Goal: Task Accomplishment & Management: Complete application form

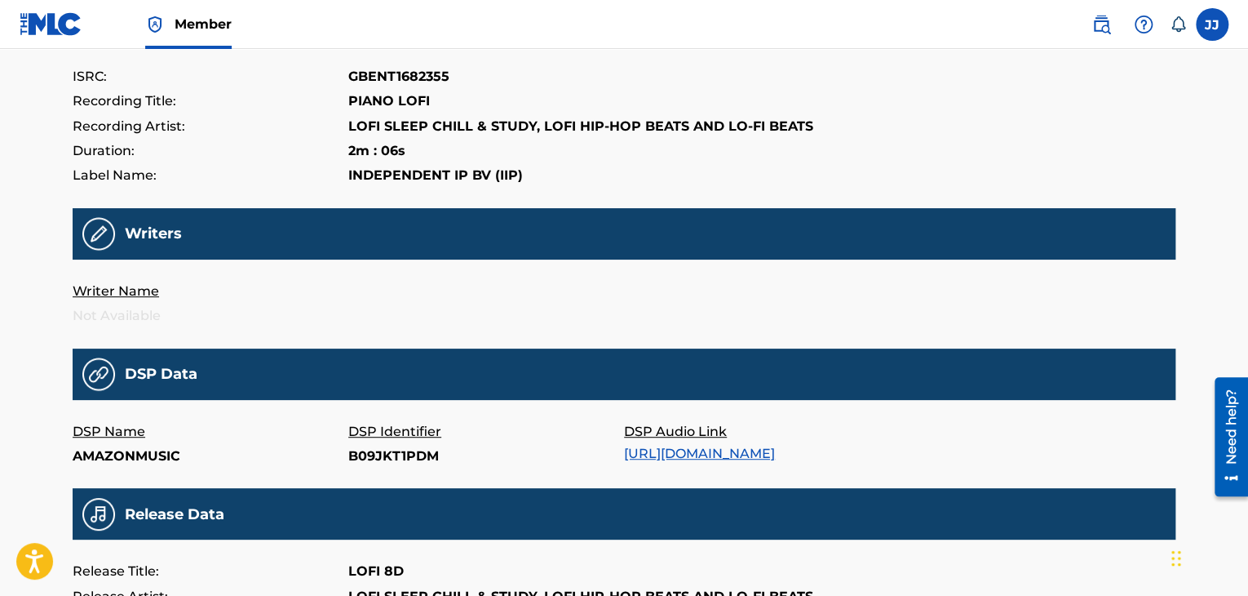
scroll to position [224, 0]
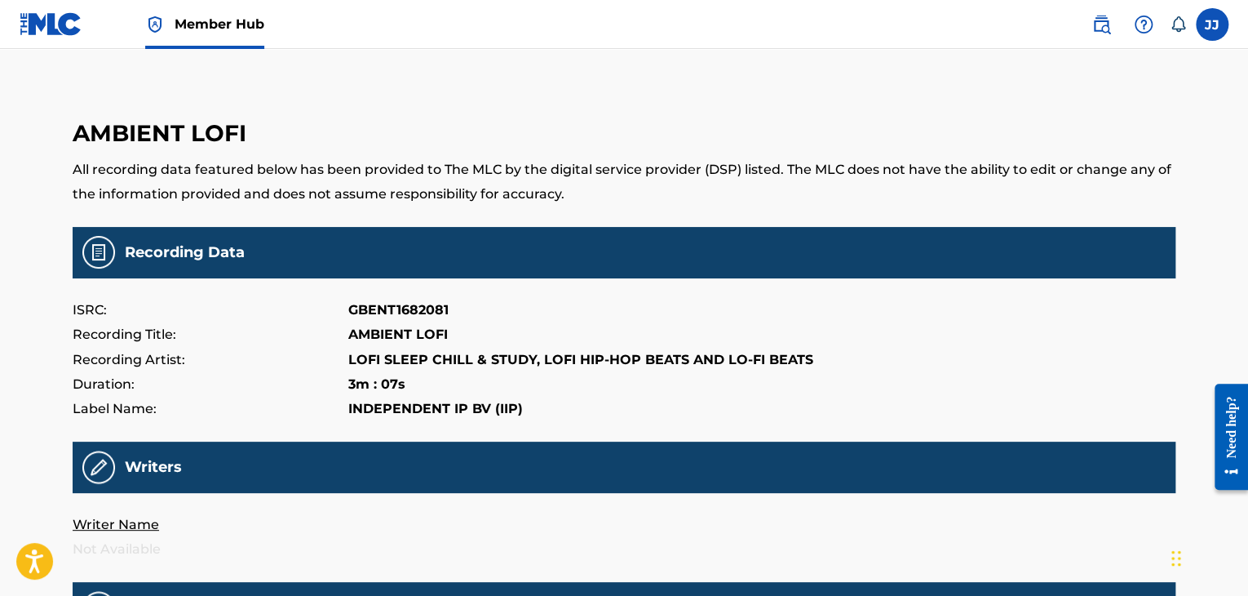
click at [217, 28] on span "Member Hub" at bounding box center [220, 24] width 90 height 19
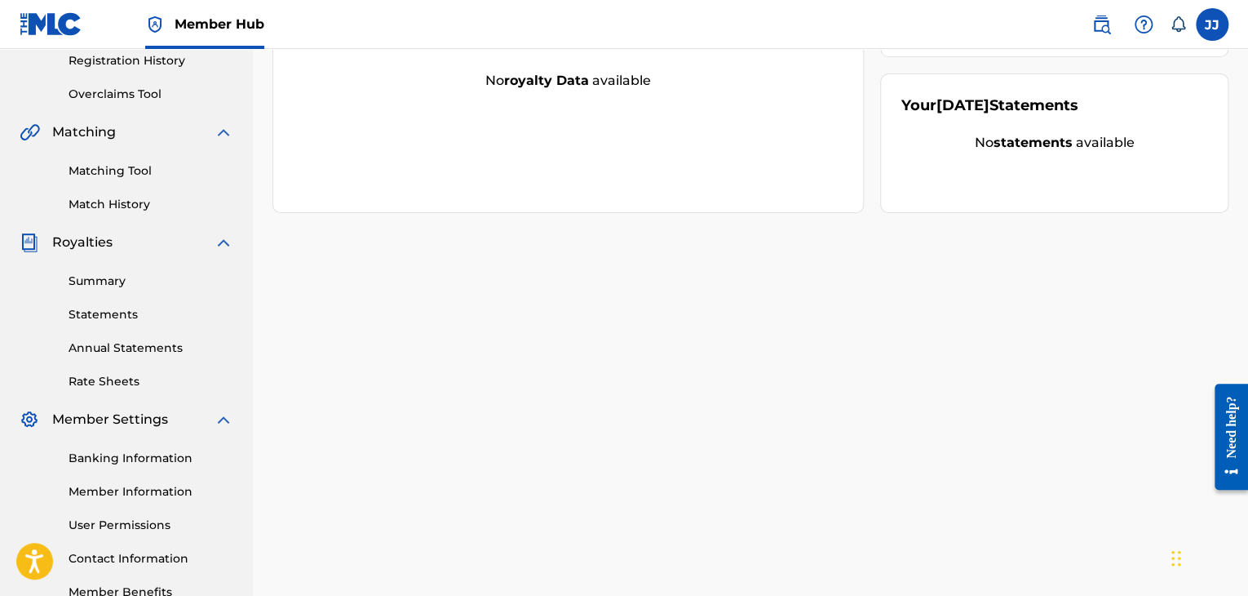
scroll to position [306, 0]
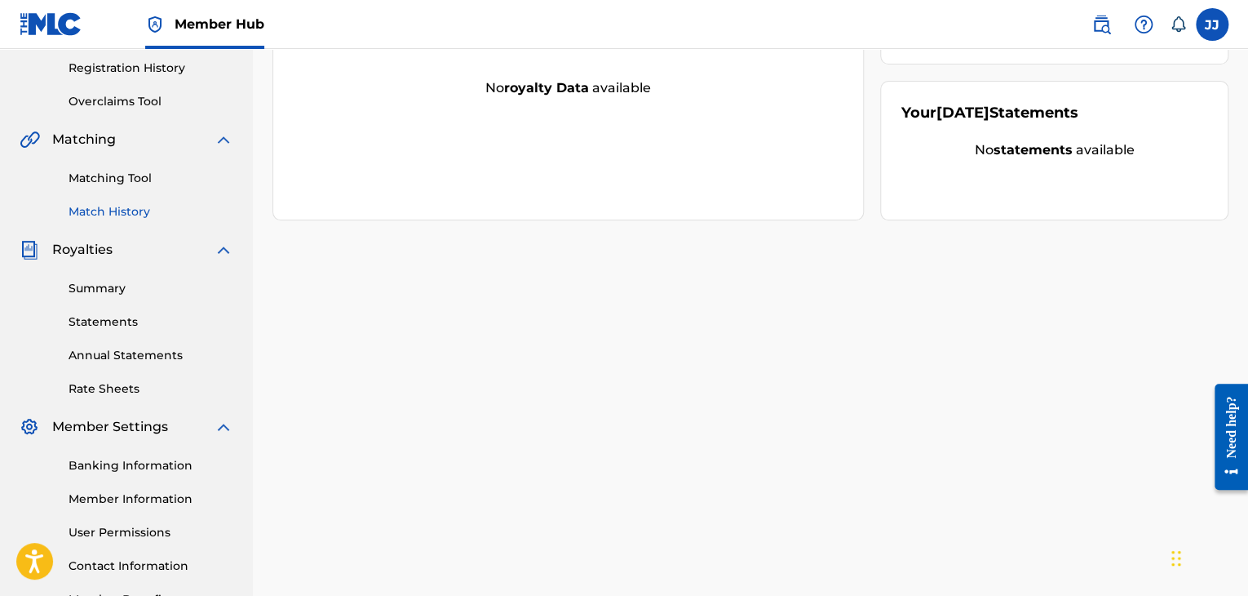
click at [136, 213] on link "Match History" at bounding box center [151, 211] width 165 height 17
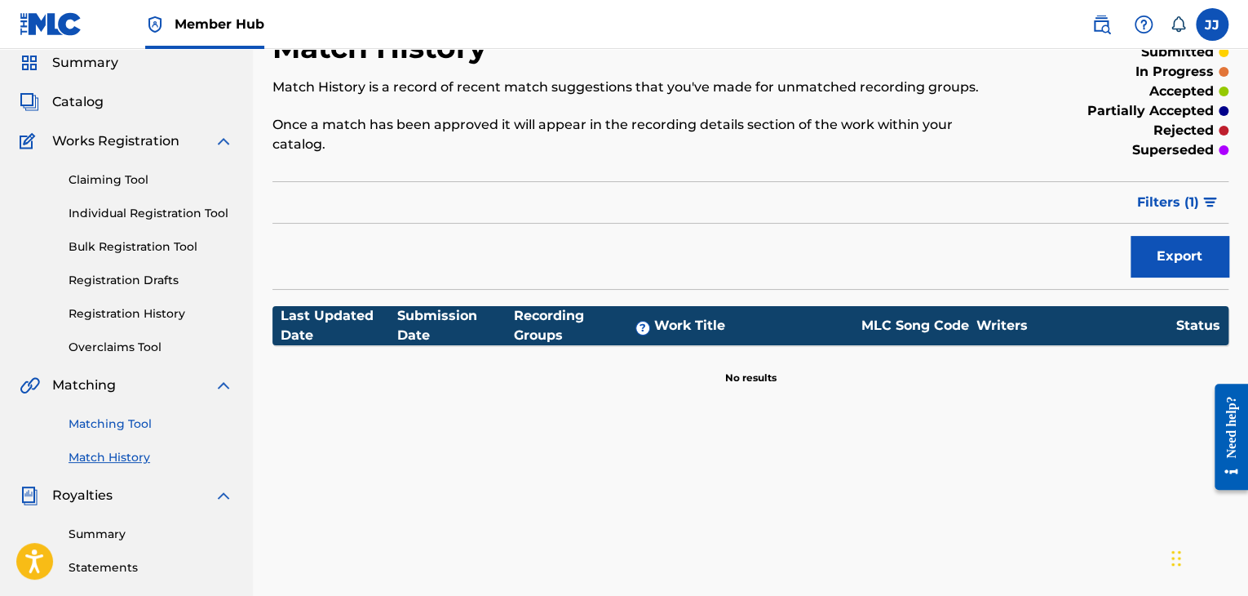
scroll to position [62, 0]
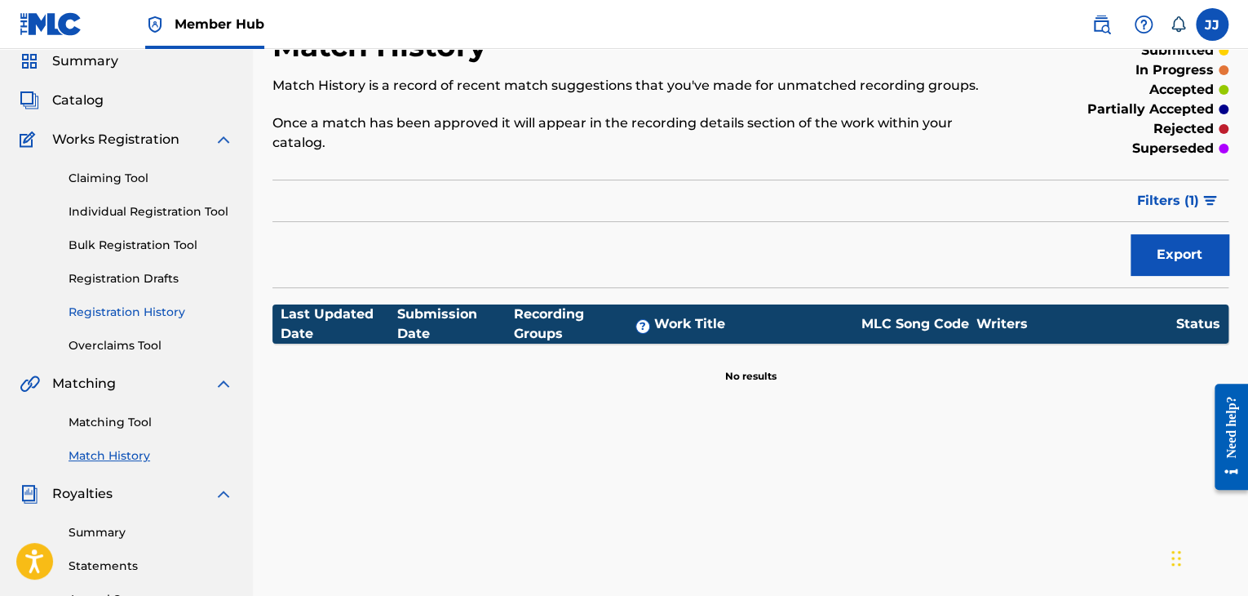
click at [141, 318] on link "Registration History" at bounding box center [151, 311] width 165 height 17
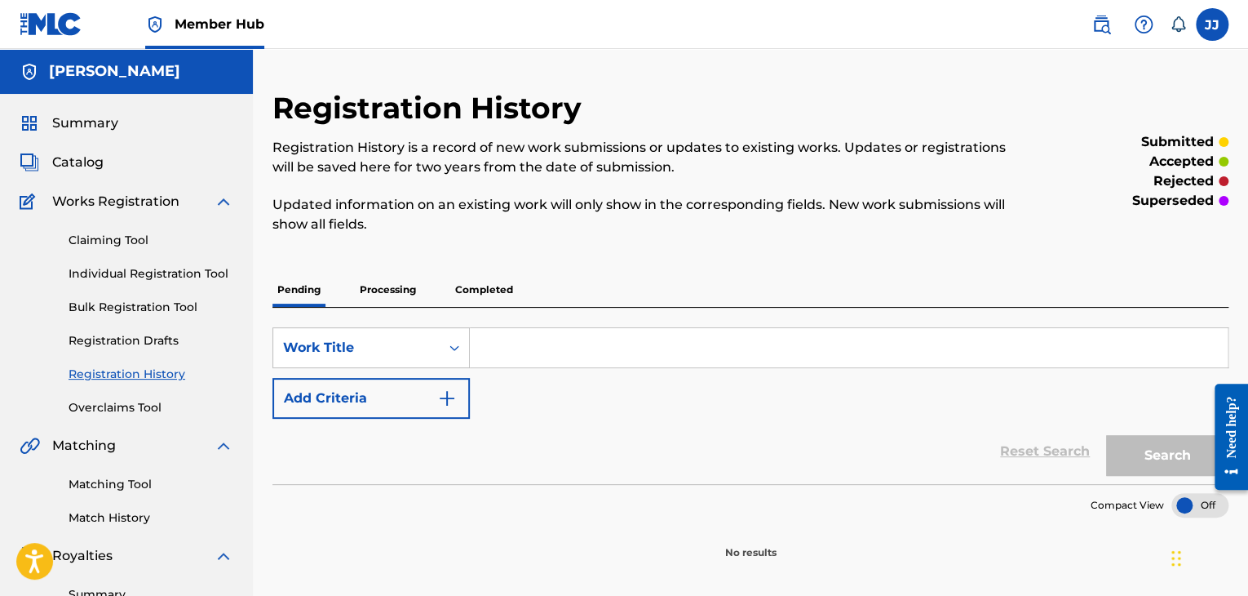
click at [470, 296] on p "Completed" at bounding box center [484, 289] width 68 height 34
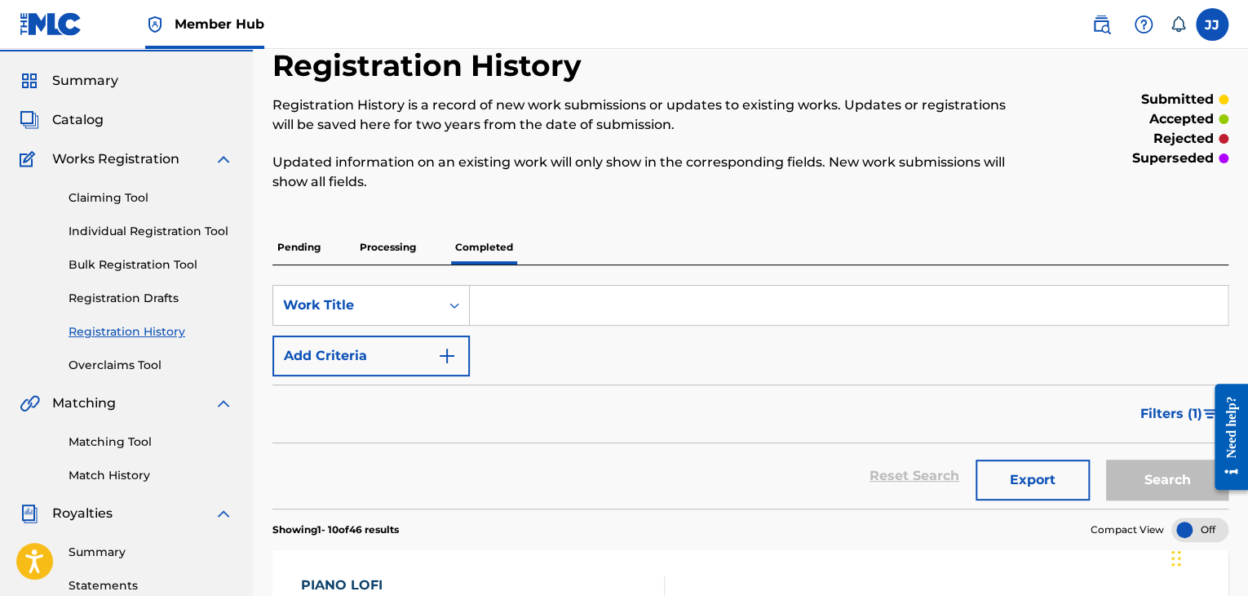
scroll to position [41, 0]
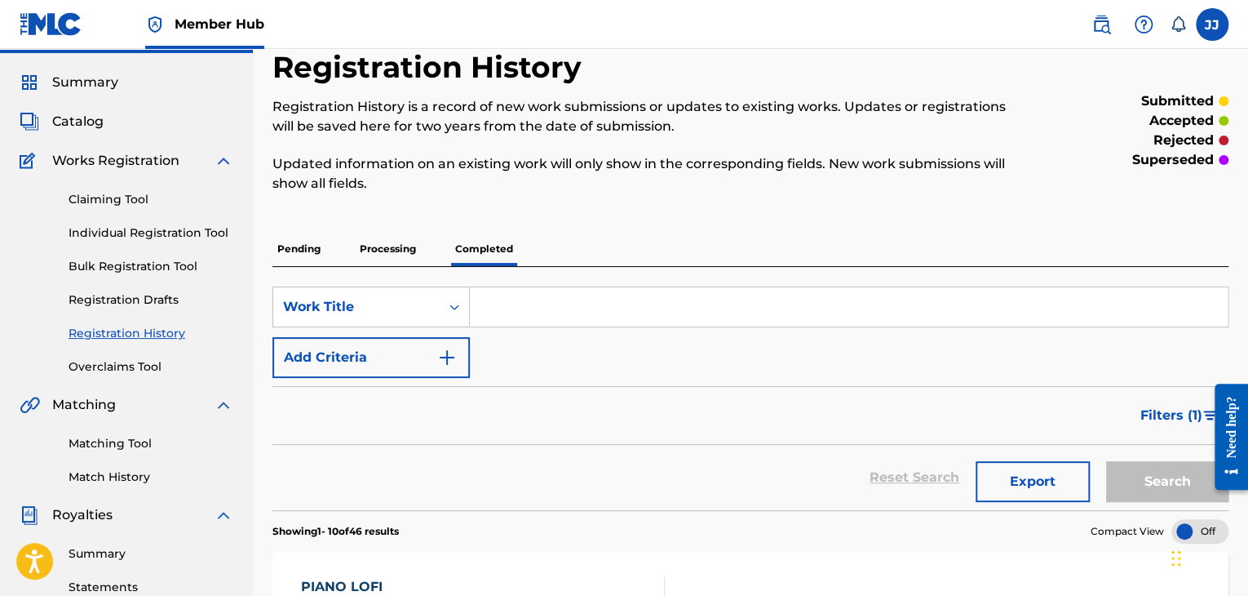
click at [399, 248] on p "Processing" at bounding box center [388, 249] width 66 height 34
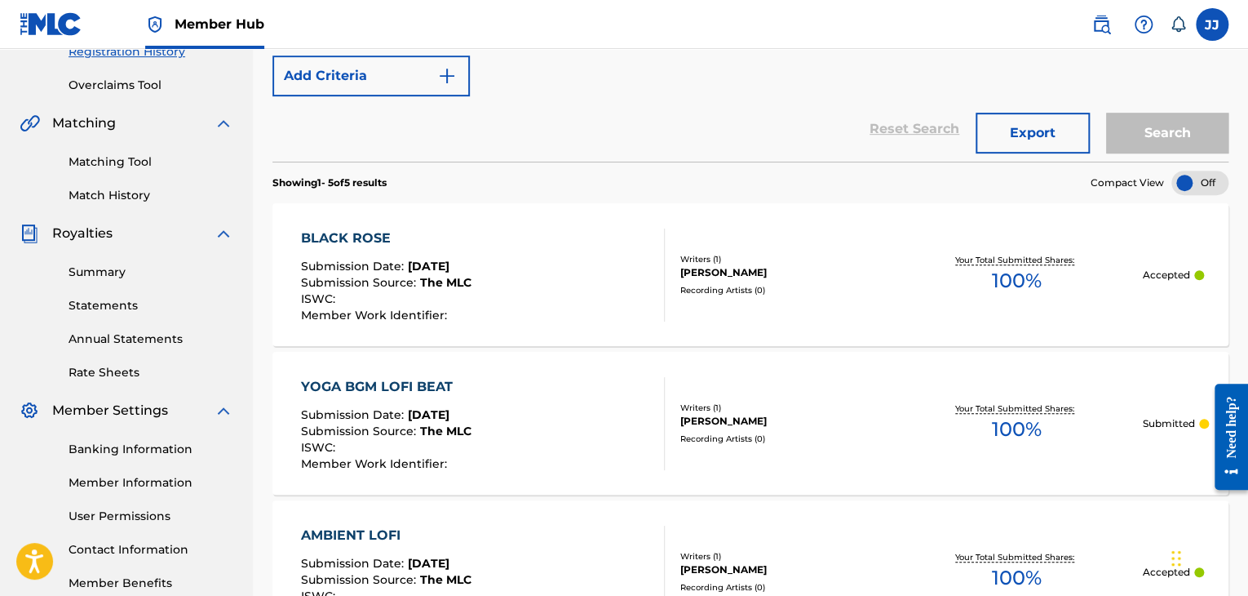
scroll to position [286, 0]
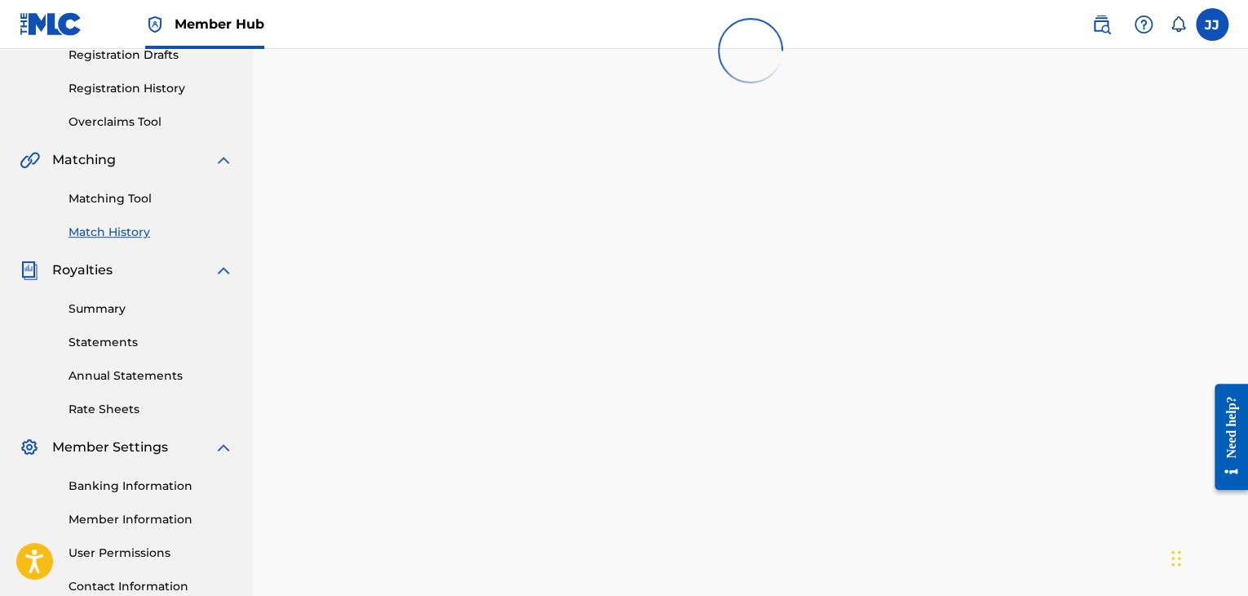
scroll to position [62, 0]
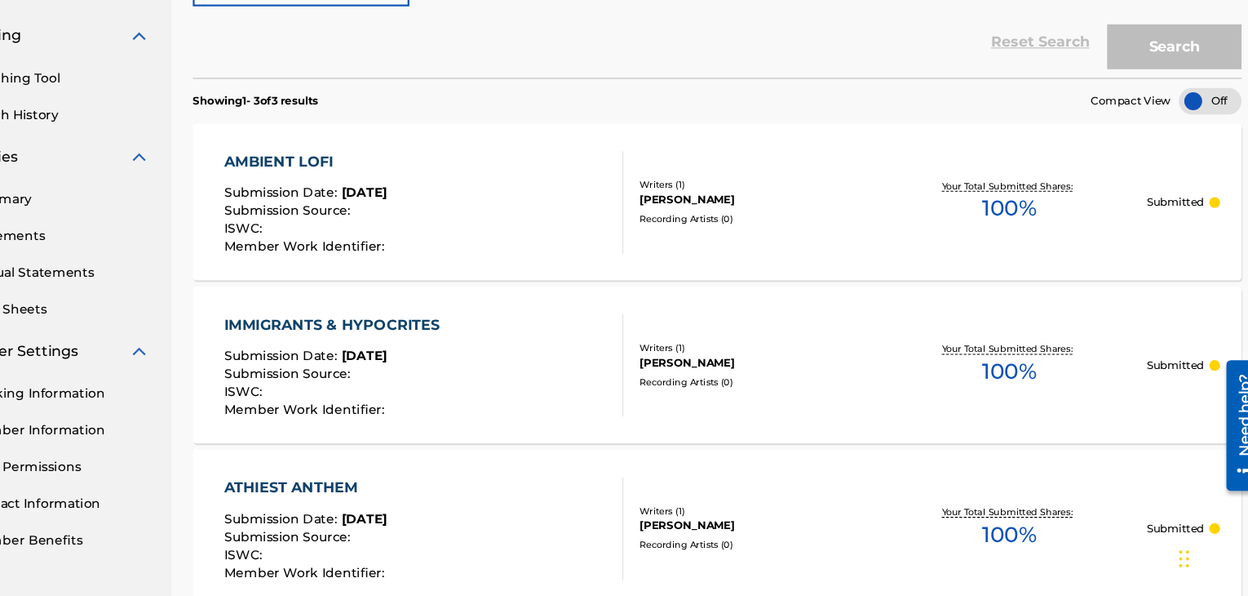
scroll to position [239, 0]
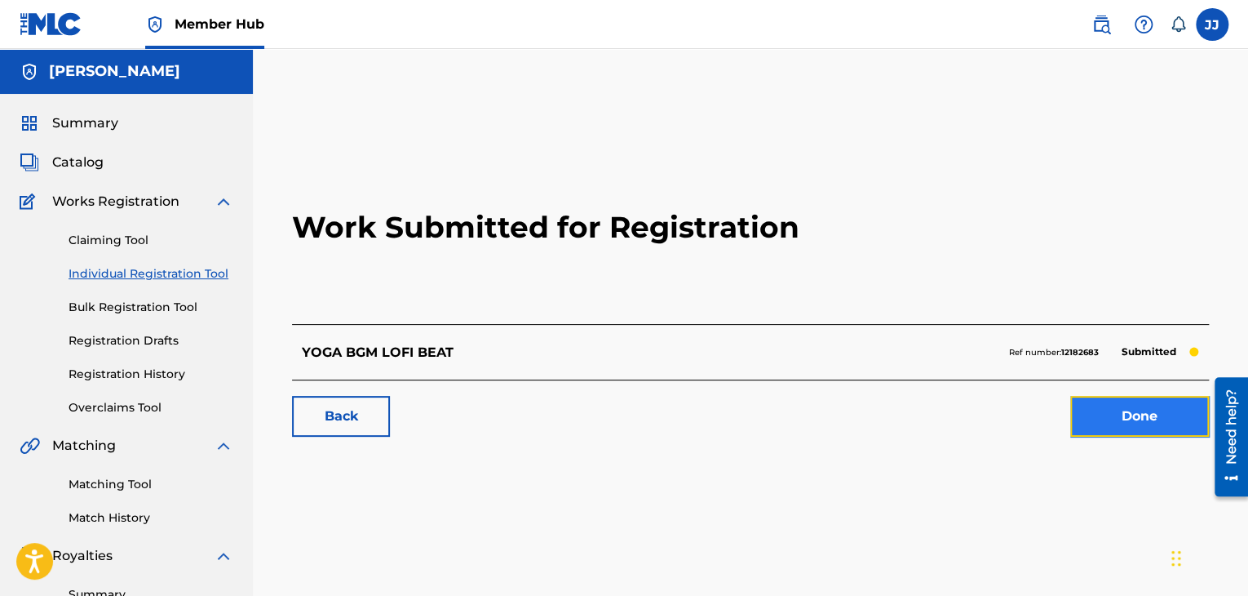
click at [1103, 425] on link "Done" at bounding box center [1139, 416] width 139 height 41
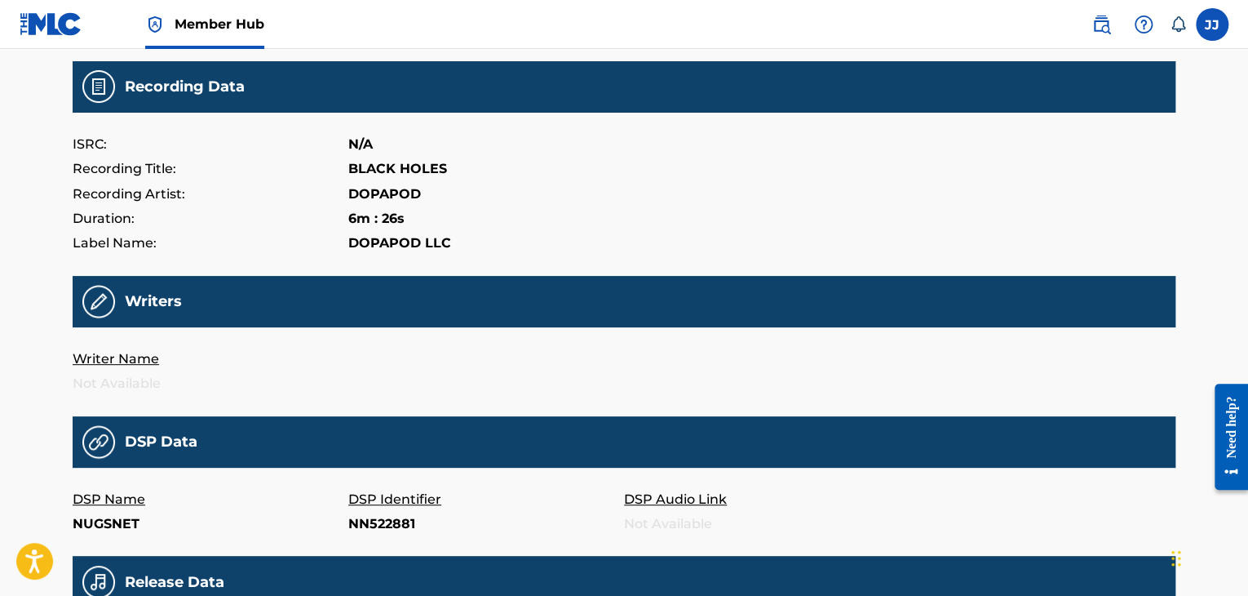
scroll to position [164, 0]
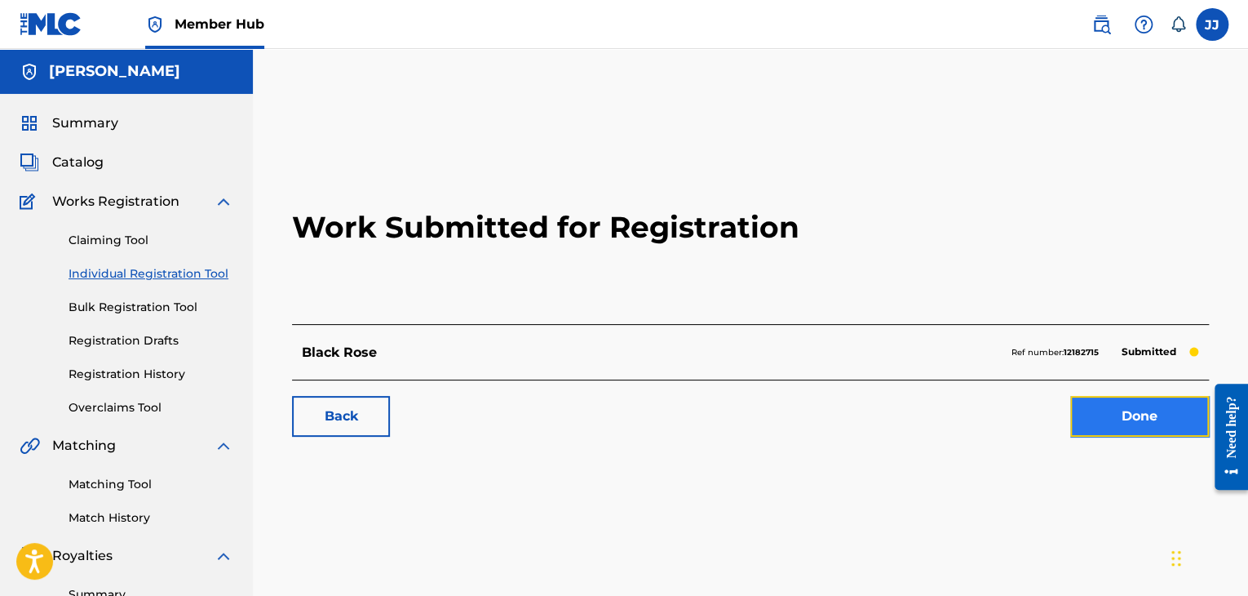
click at [1113, 405] on link "Done" at bounding box center [1139, 416] width 139 height 41
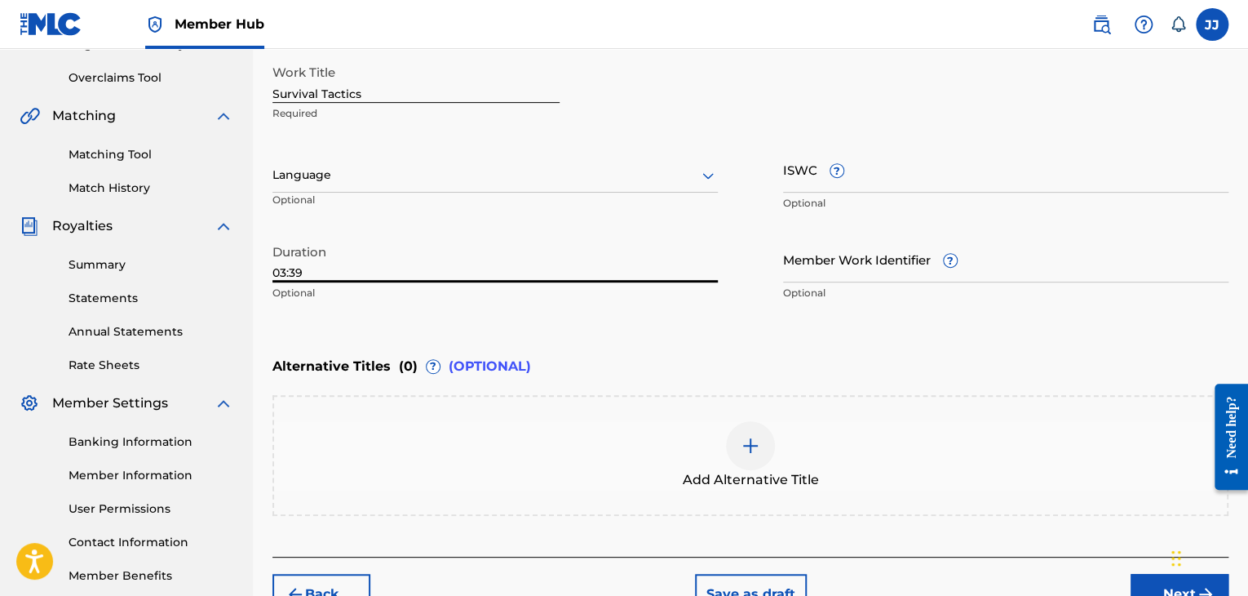
scroll to position [425, 0]
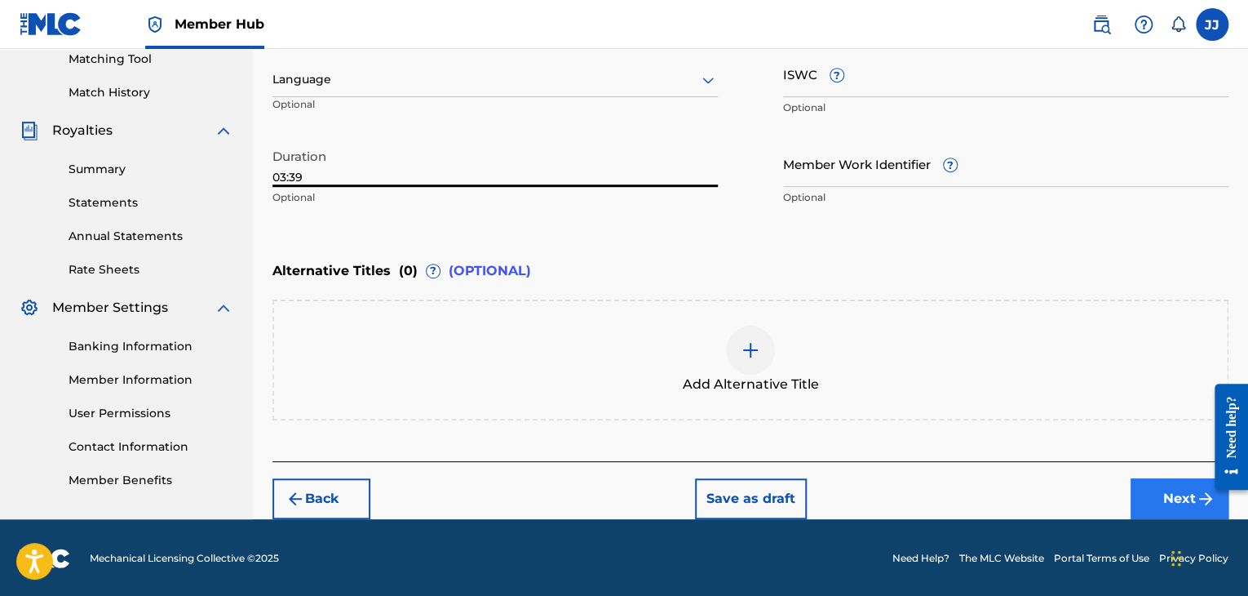
type input "03:39"
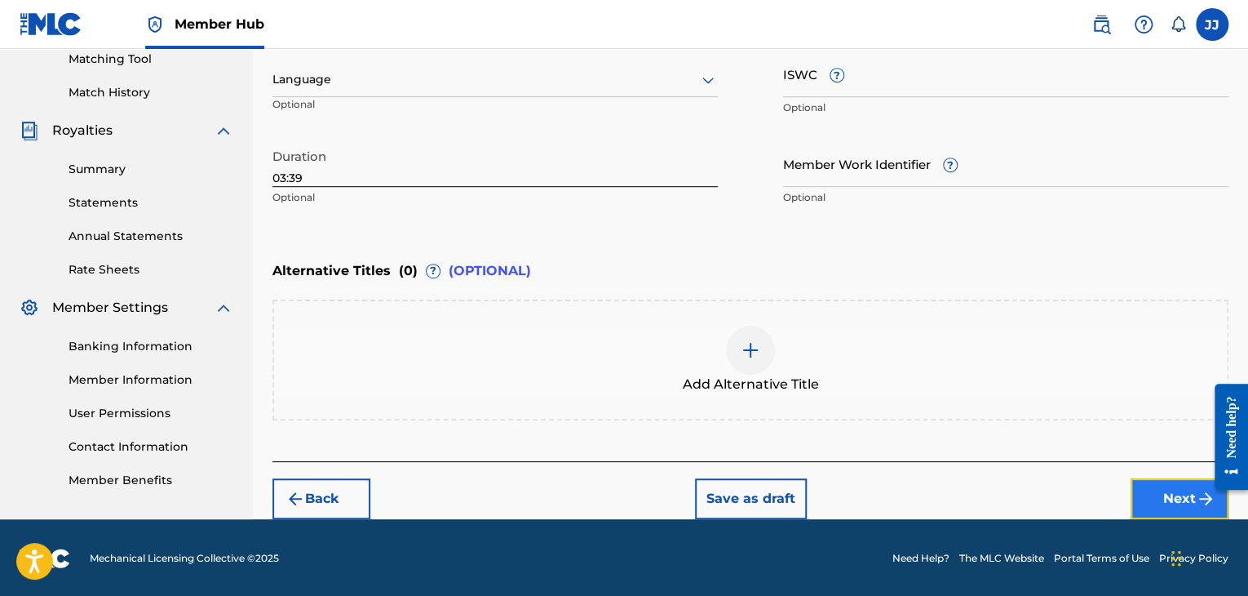
click at [1167, 507] on button "Next" at bounding box center [1180, 498] width 98 height 41
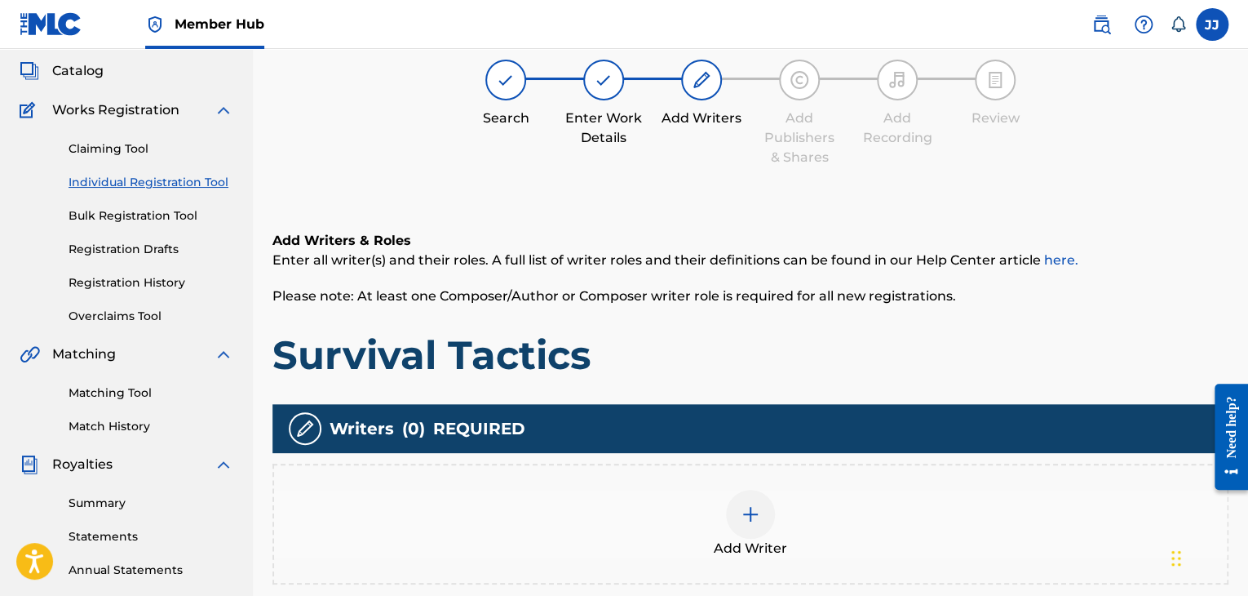
scroll to position [73, 0]
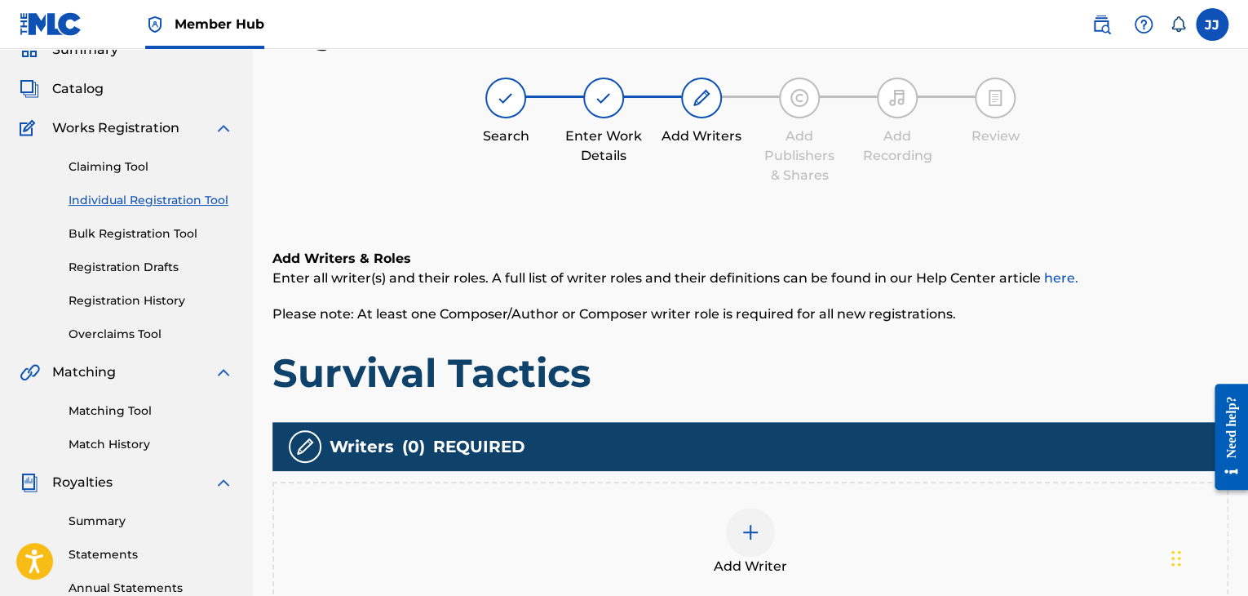
click at [768, 516] on div at bounding box center [750, 531] width 49 height 49
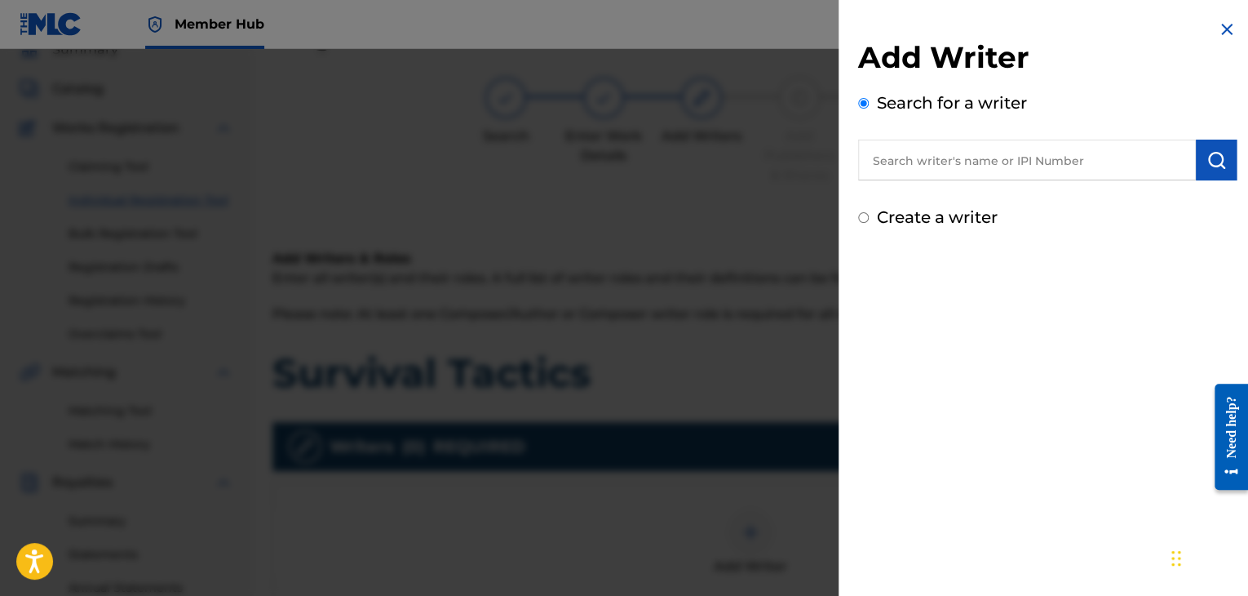
click at [1064, 165] on input "text" at bounding box center [1027, 159] width 338 height 41
click at [899, 161] on input "jonTHAN JONES" at bounding box center [1027, 159] width 338 height 41
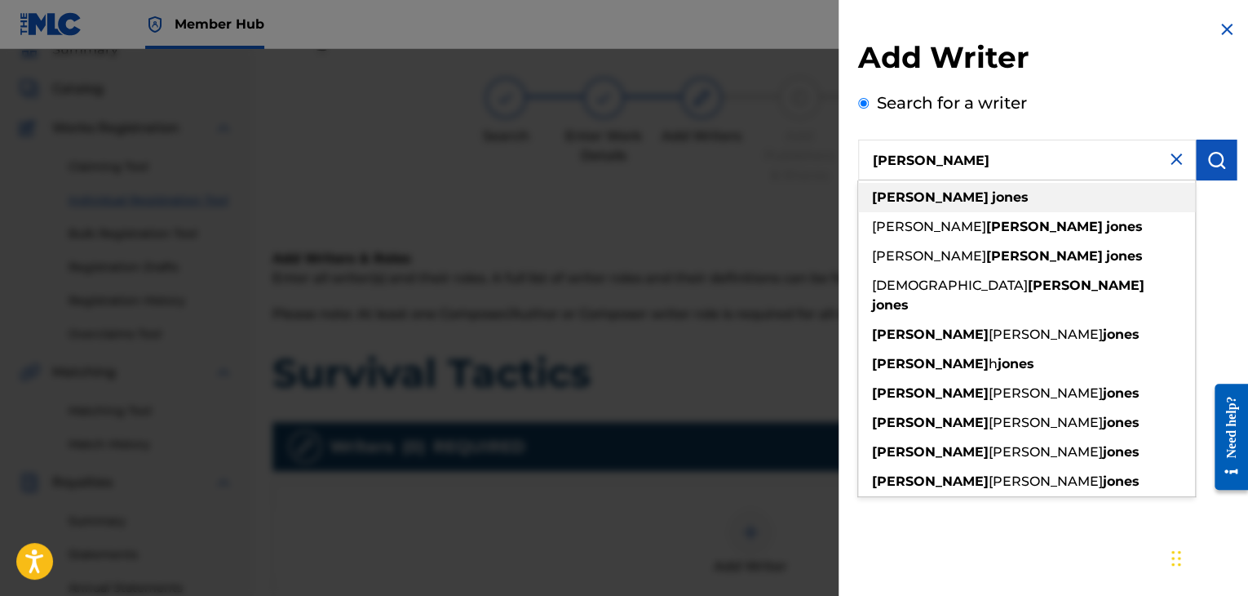
click at [992, 196] on strong "jones" at bounding box center [1010, 196] width 37 height 15
type input "jonathan jones"
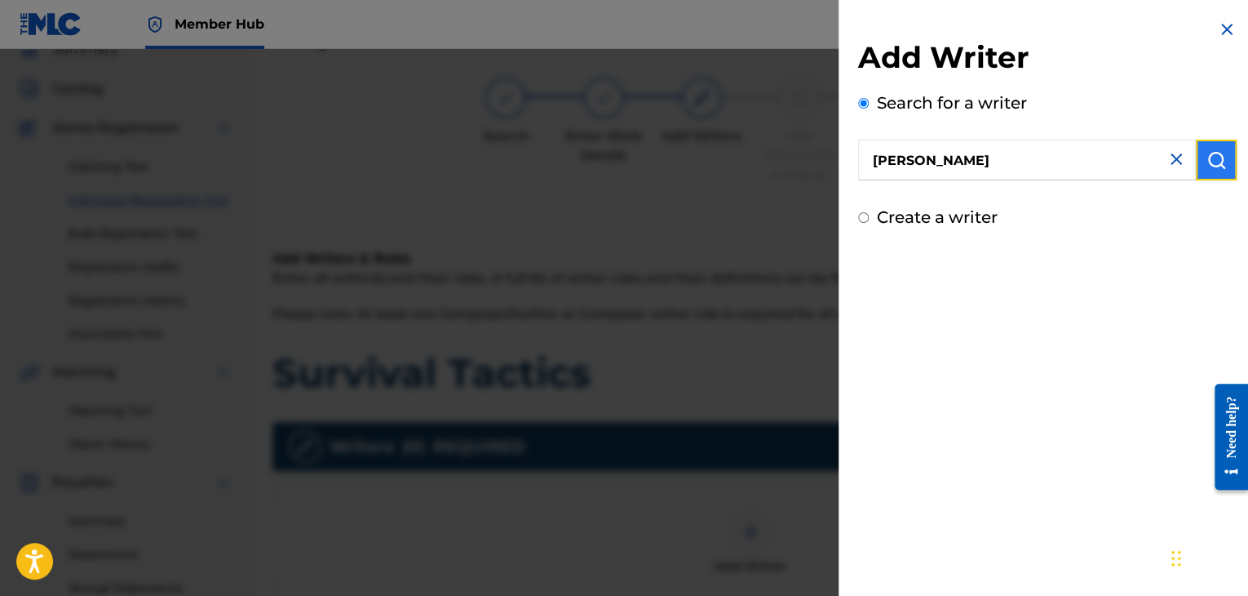
click at [1215, 164] on img "submit" at bounding box center [1217, 160] width 20 height 20
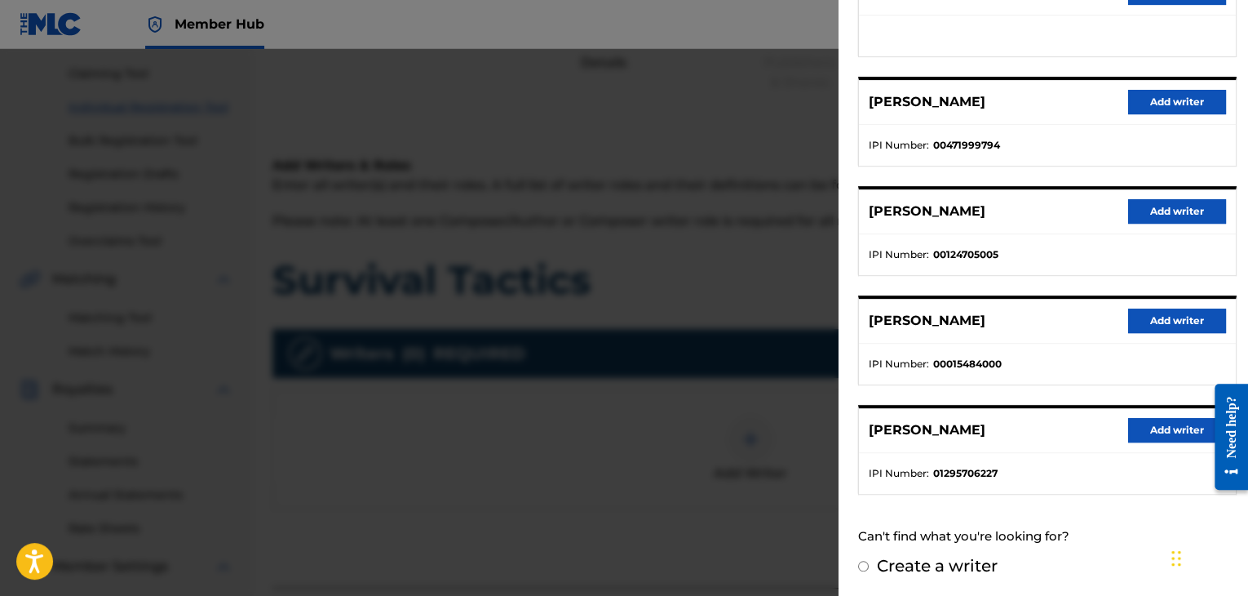
scroll to position [188, 0]
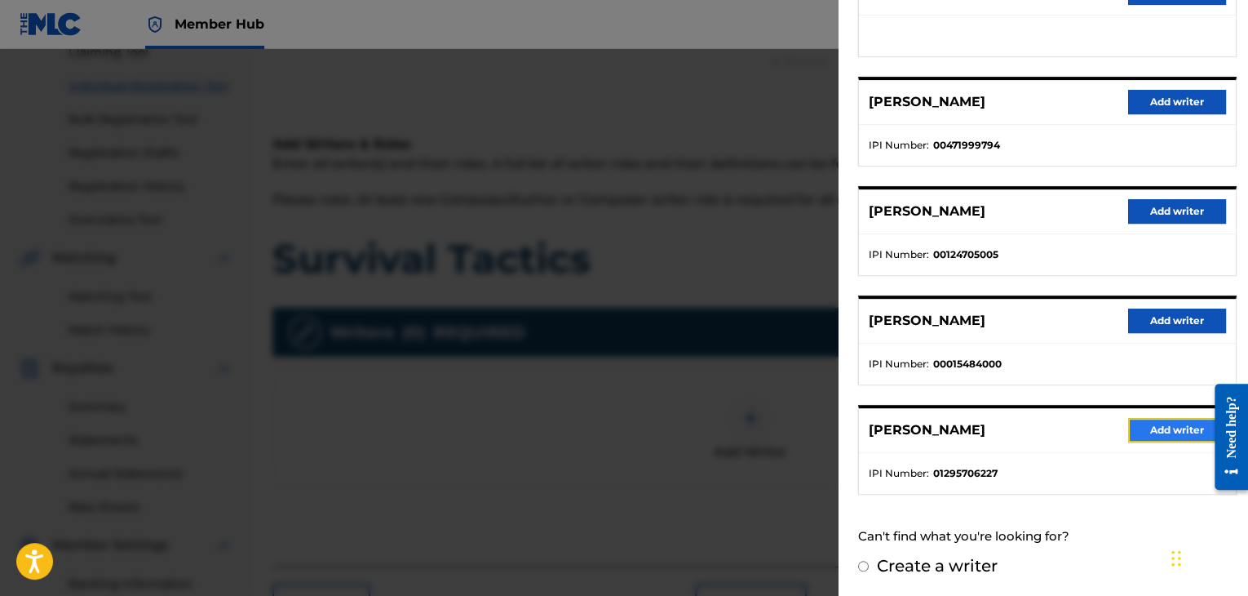
click at [1142, 432] on button "Add writer" at bounding box center [1177, 430] width 98 height 24
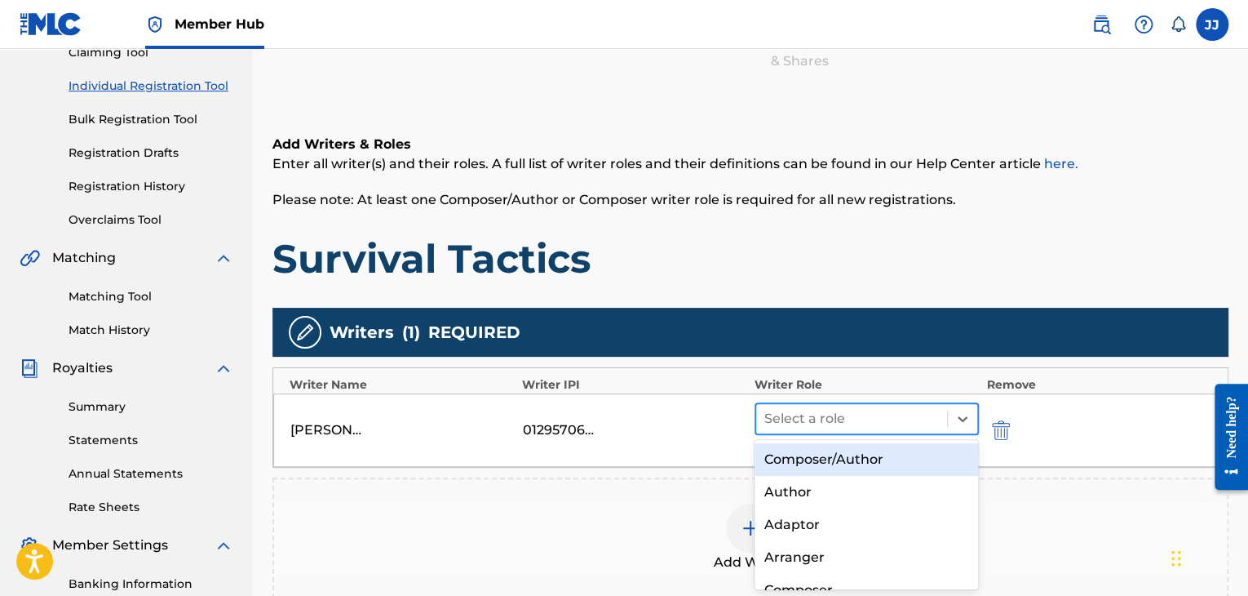
click at [803, 420] on div at bounding box center [851, 418] width 175 height 23
click at [821, 460] on div "Composer/Author" at bounding box center [867, 459] width 224 height 33
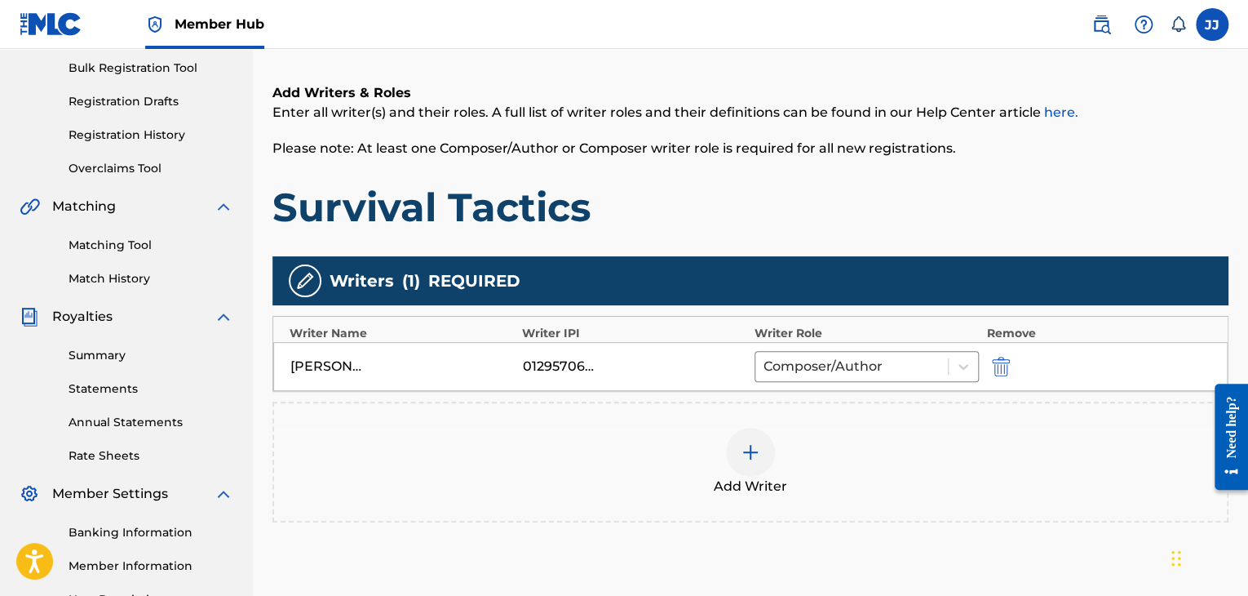
scroll to position [364, 0]
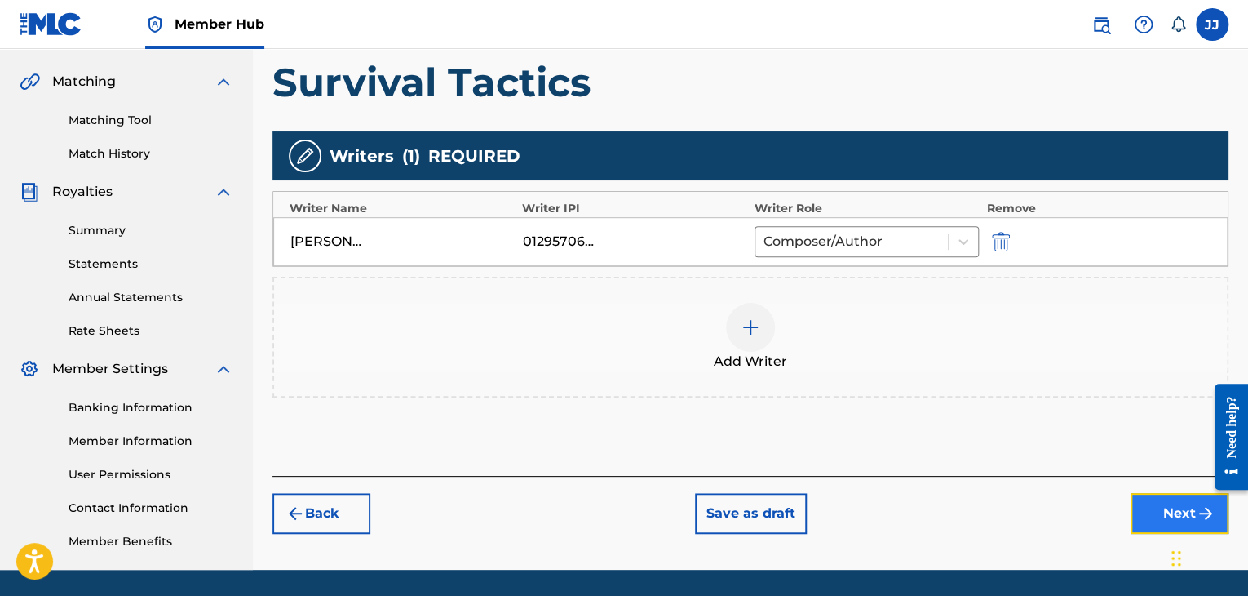
click at [1144, 504] on button "Next" at bounding box center [1180, 513] width 98 height 41
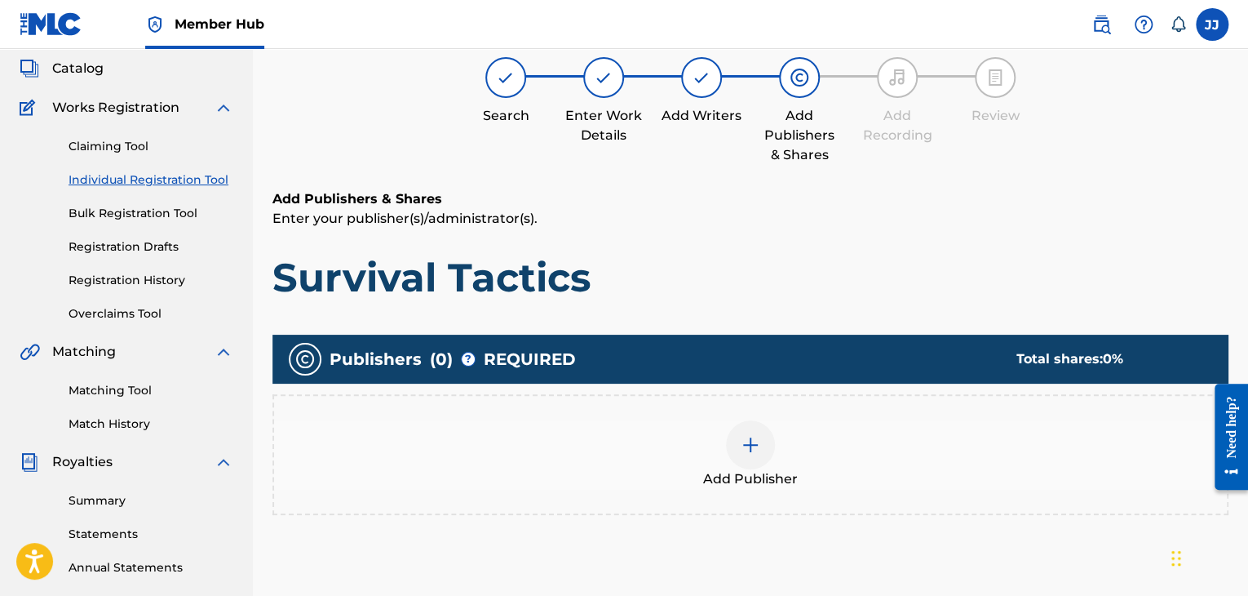
scroll to position [73, 0]
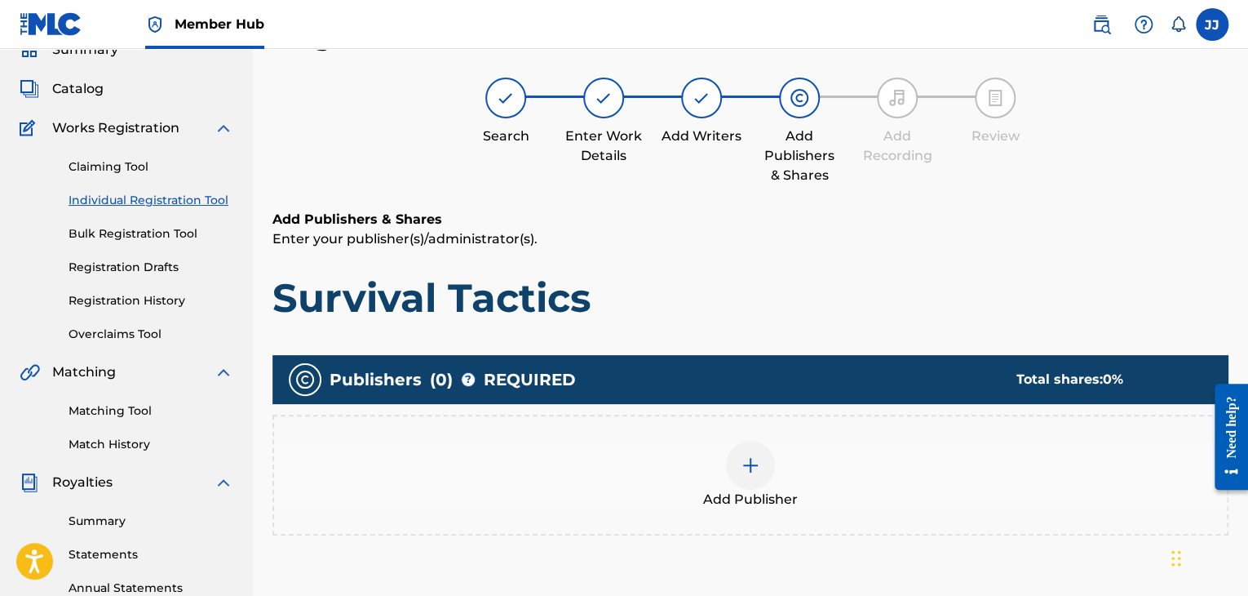
click at [741, 472] on img at bounding box center [751, 465] width 20 height 20
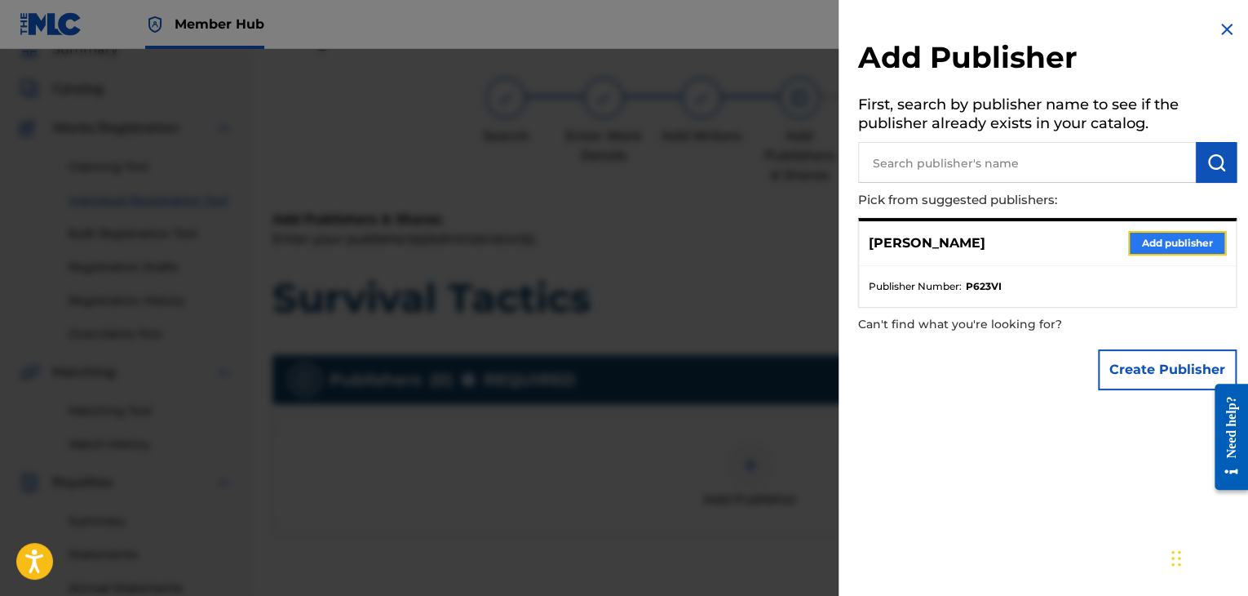
click at [1159, 250] on button "Add publisher" at bounding box center [1177, 243] width 98 height 24
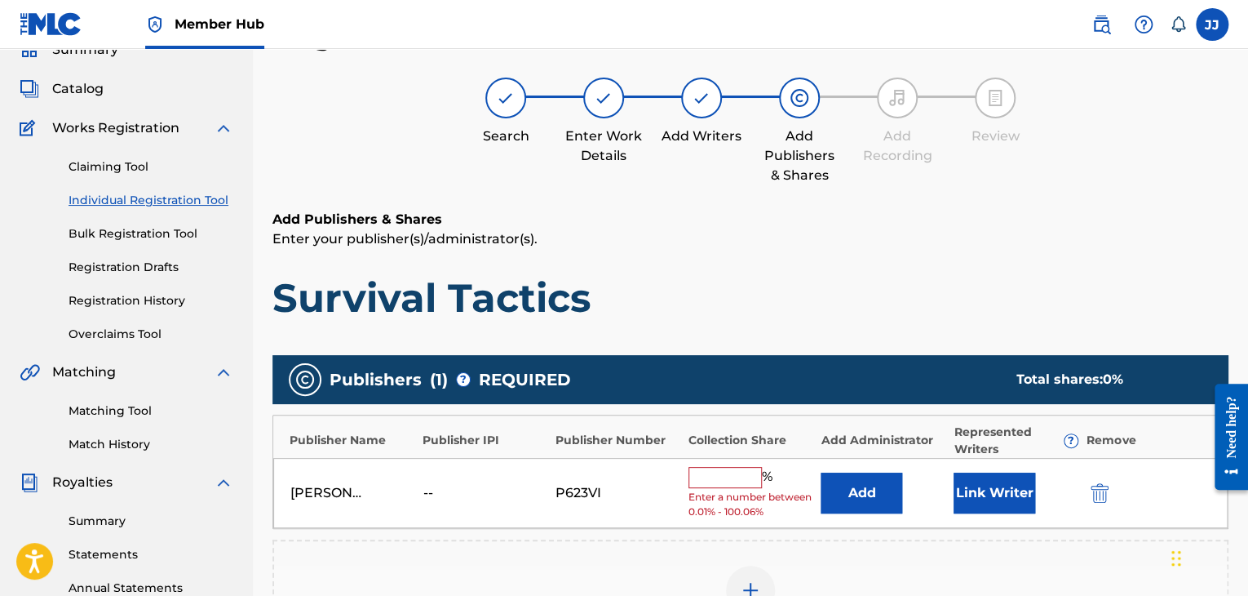
click at [745, 484] on input "text" at bounding box center [725, 477] width 73 height 21
type input "100"
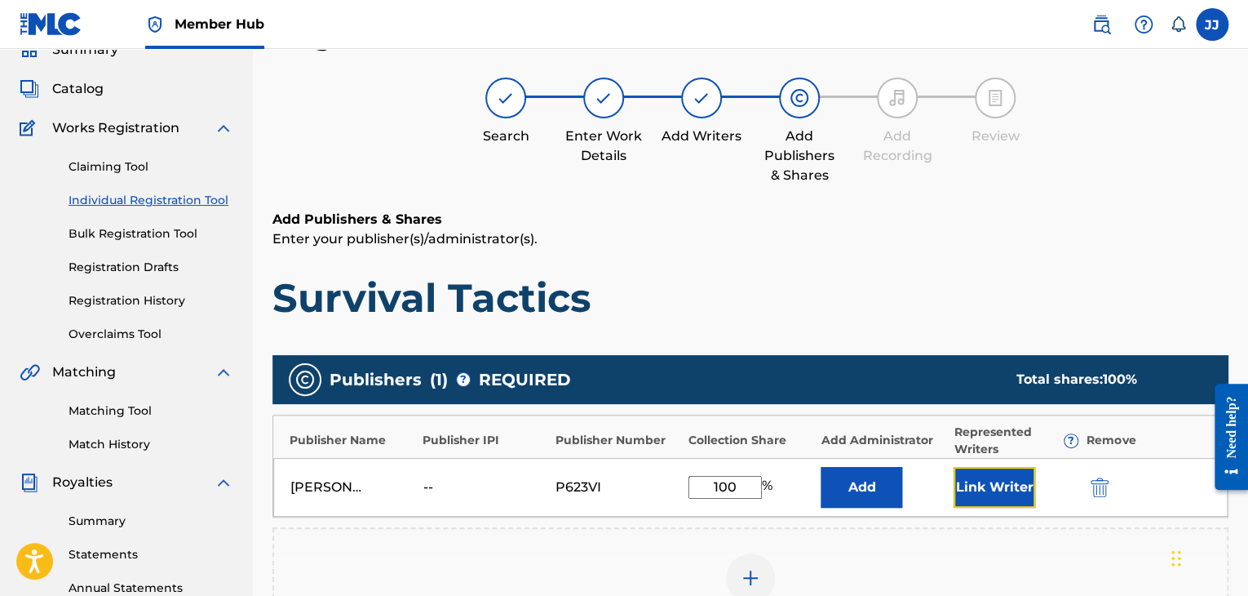
drag, startPoint x: 970, startPoint y: 480, endPoint x: 1037, endPoint y: 303, distance: 190.0
click at [1037, 303] on div "Add Publishers & Shares Enter your publisher(s)/administrator(s). Survival Tact…" at bounding box center [750, 492] width 956 height 565
click at [1009, 485] on button "Link Writer" at bounding box center [995, 487] width 82 height 41
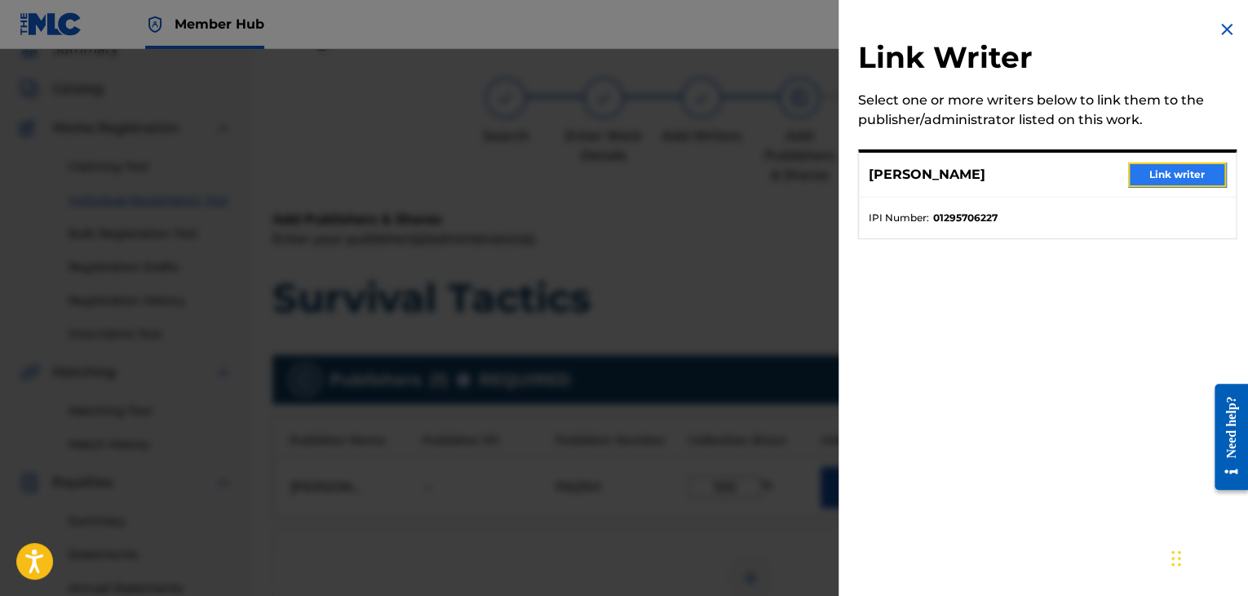
click at [1158, 177] on button "Link writer" at bounding box center [1177, 174] width 98 height 24
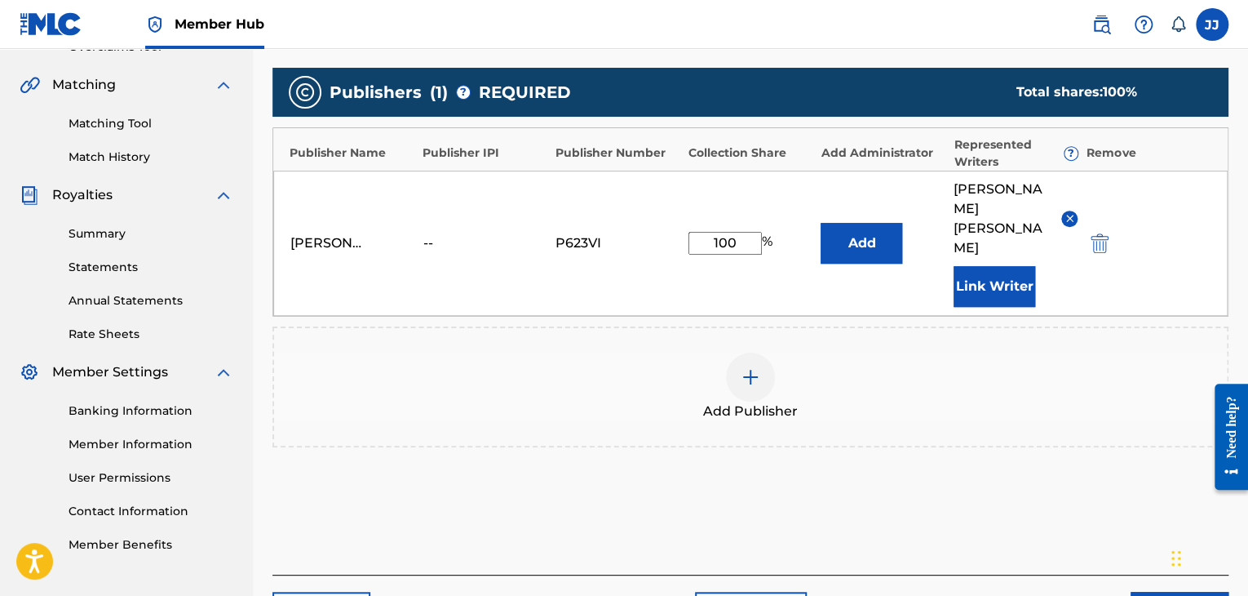
scroll to position [415, 0]
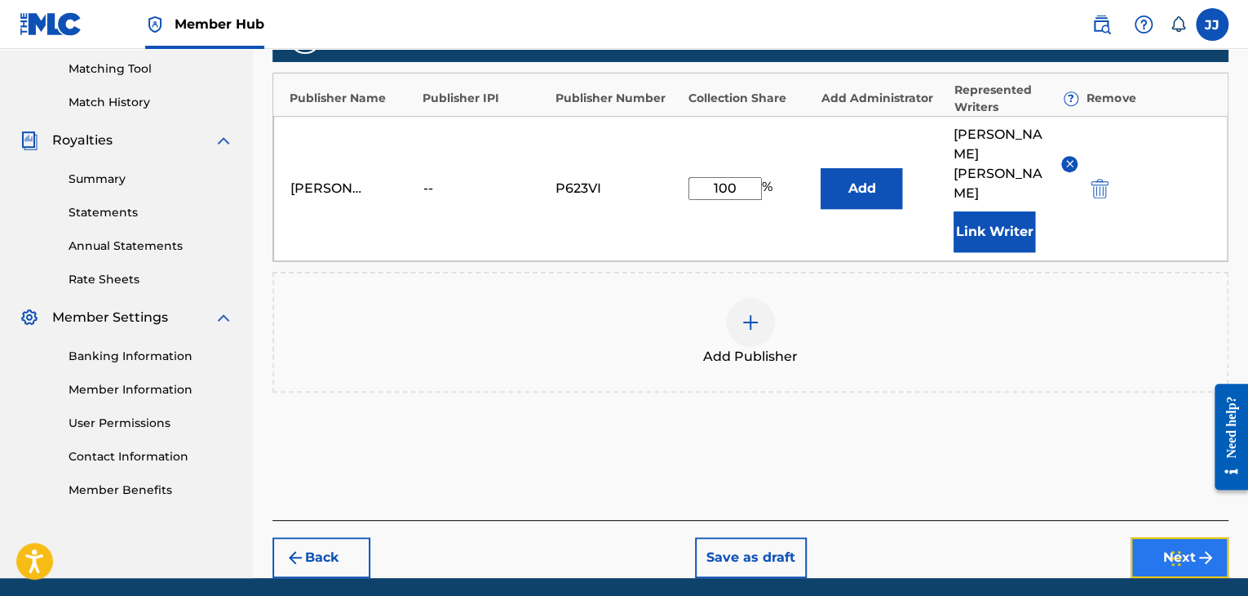
click at [1150, 537] on button "Next" at bounding box center [1180, 557] width 98 height 41
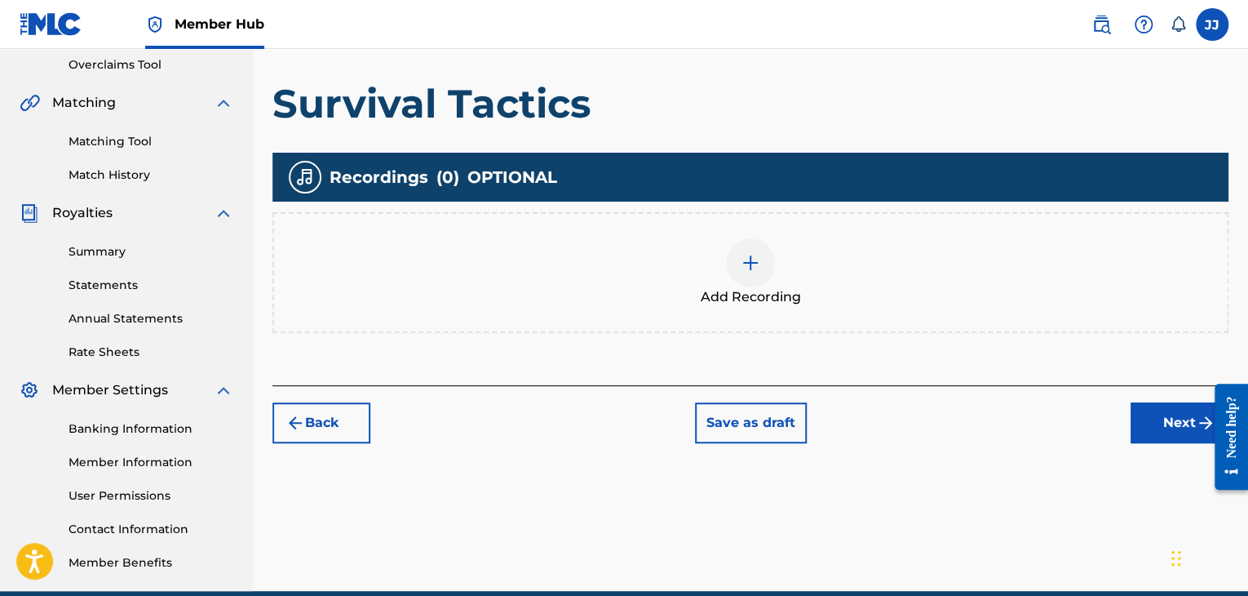
scroll to position [416, 0]
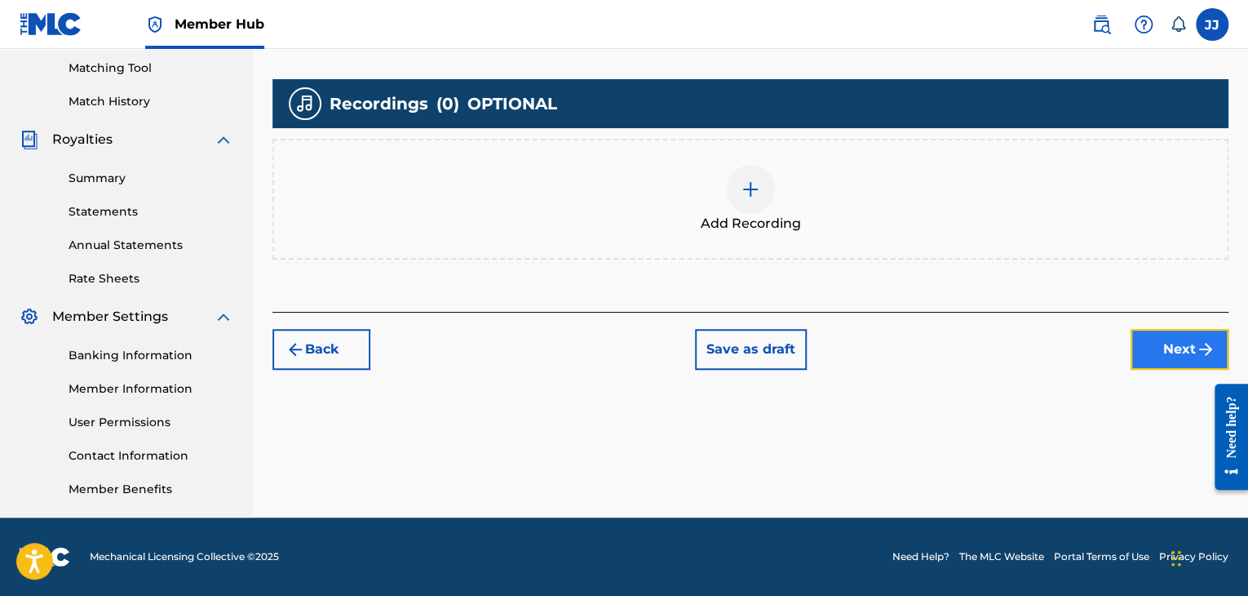
click at [1203, 343] on img "submit" at bounding box center [1206, 349] width 20 height 20
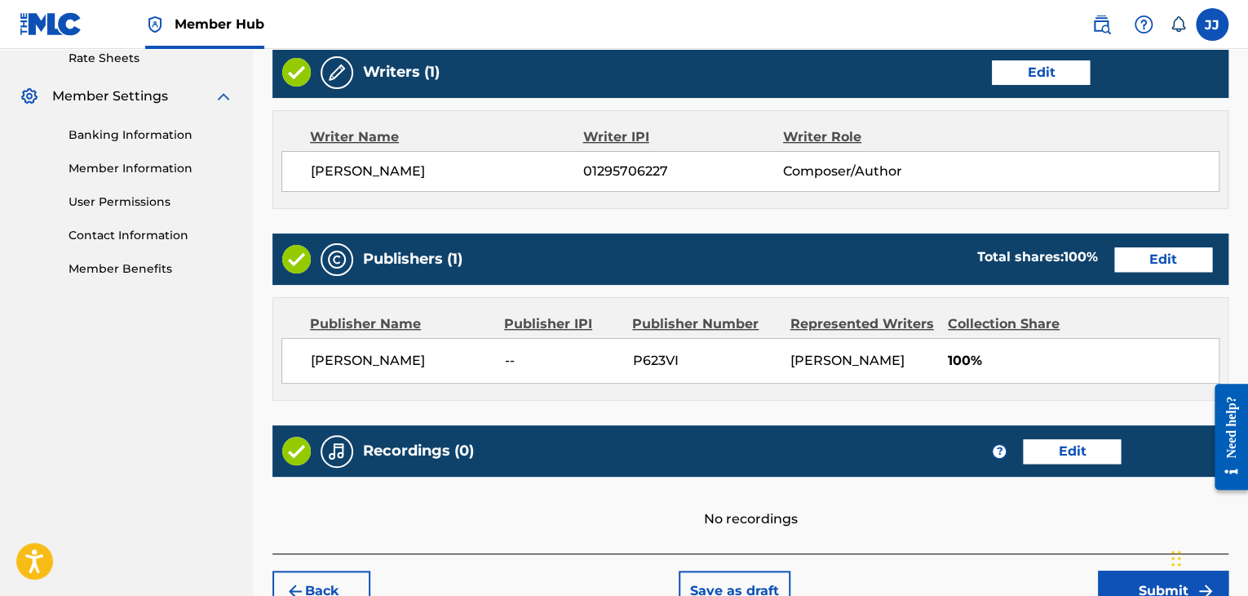
scroll to position [728, 0]
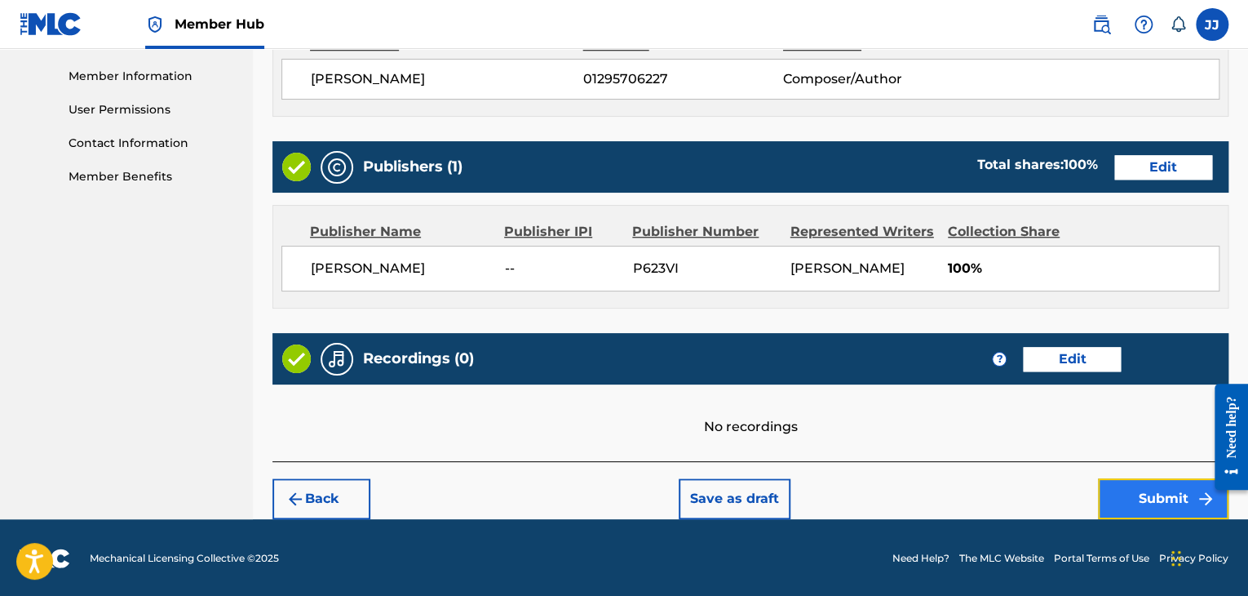
click at [1155, 486] on button "Submit" at bounding box center [1163, 498] width 131 height 41
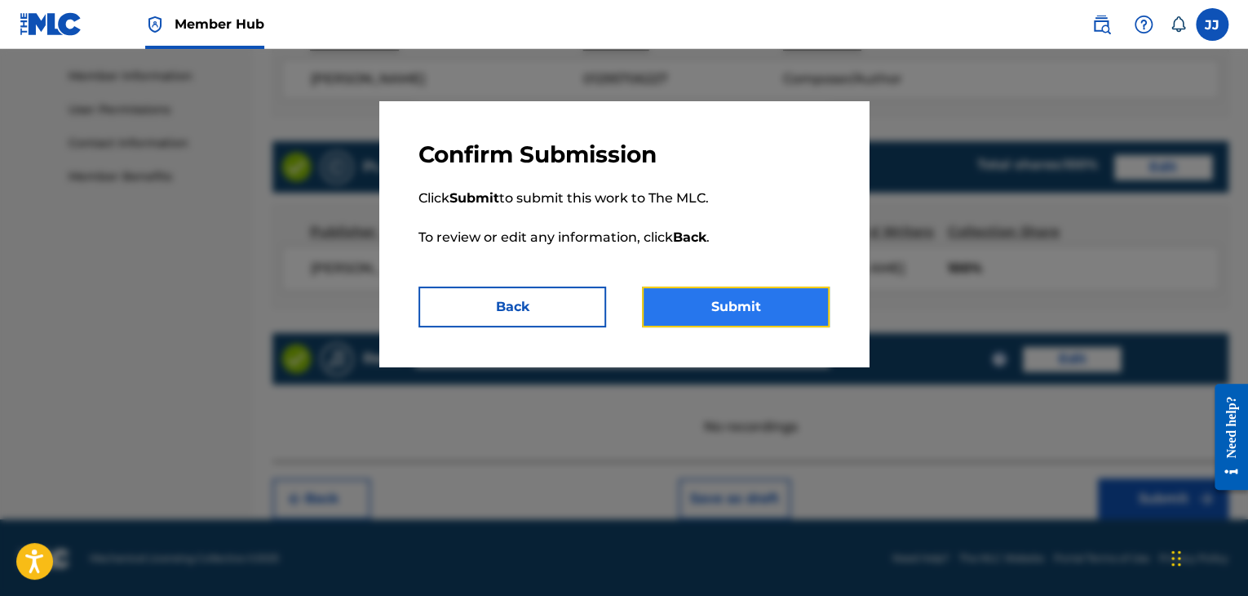
click at [775, 312] on button "Submit" at bounding box center [736, 306] width 188 height 41
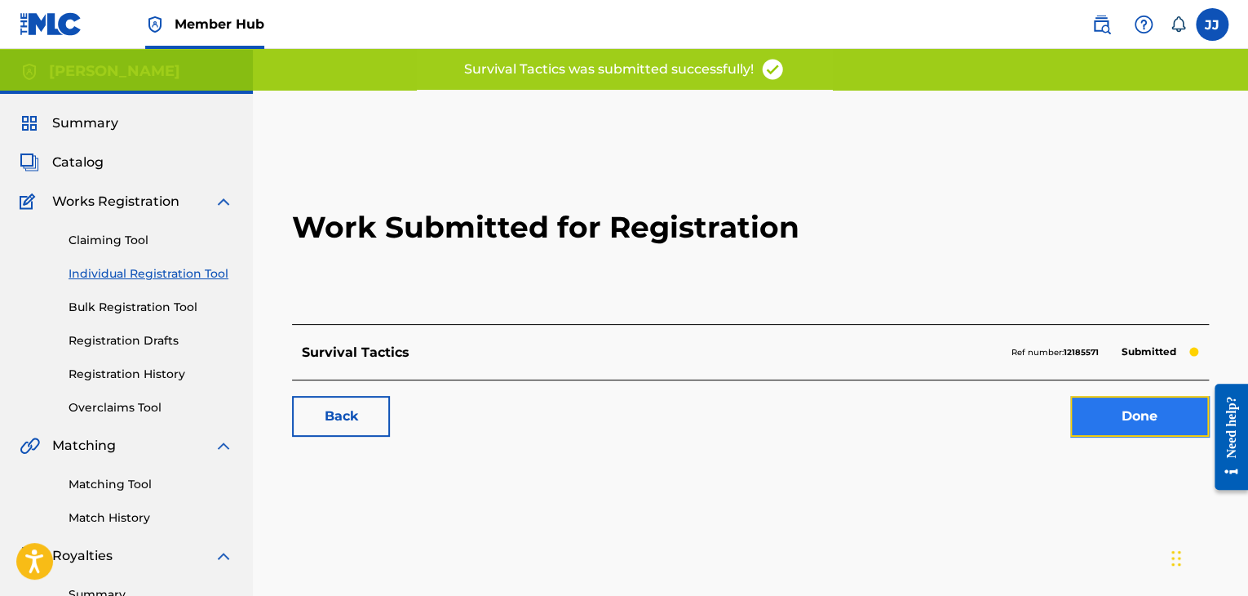
click at [1129, 408] on link "Done" at bounding box center [1139, 416] width 139 height 41
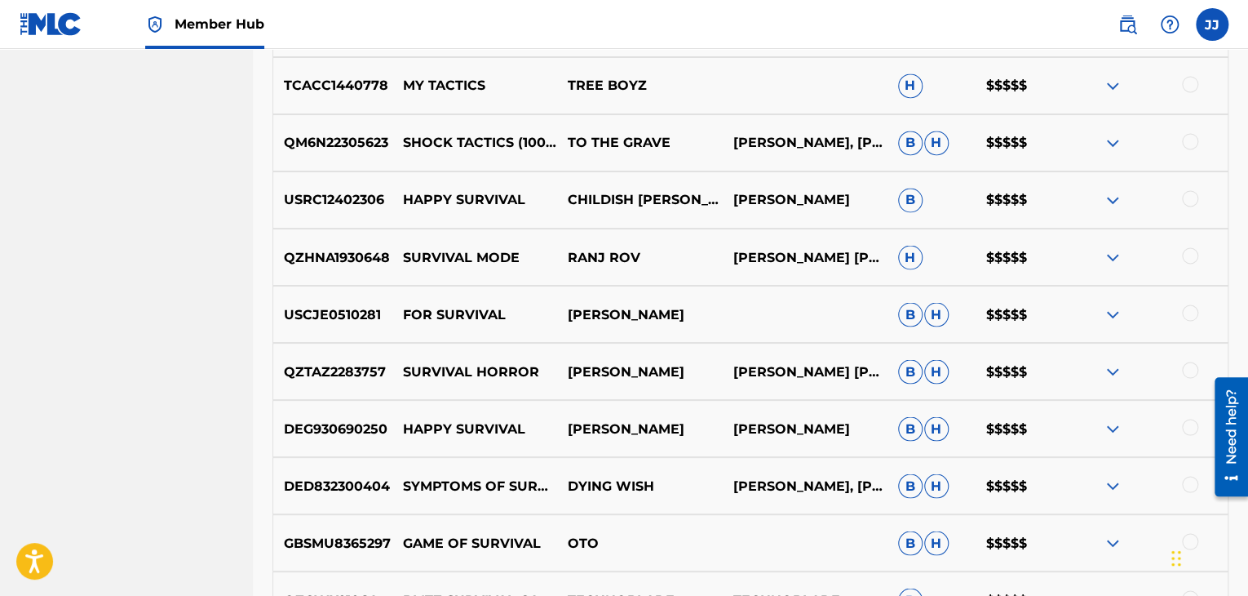
scroll to position [1467, 0]
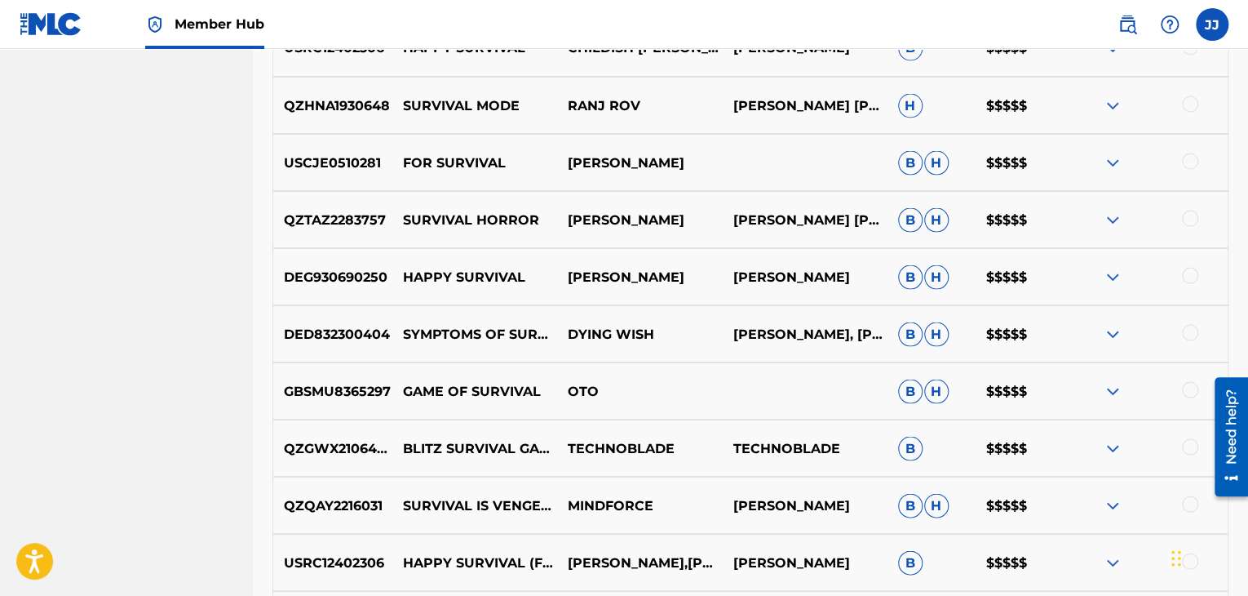
click at [1107, 382] on img at bounding box center [1113, 391] width 20 height 20
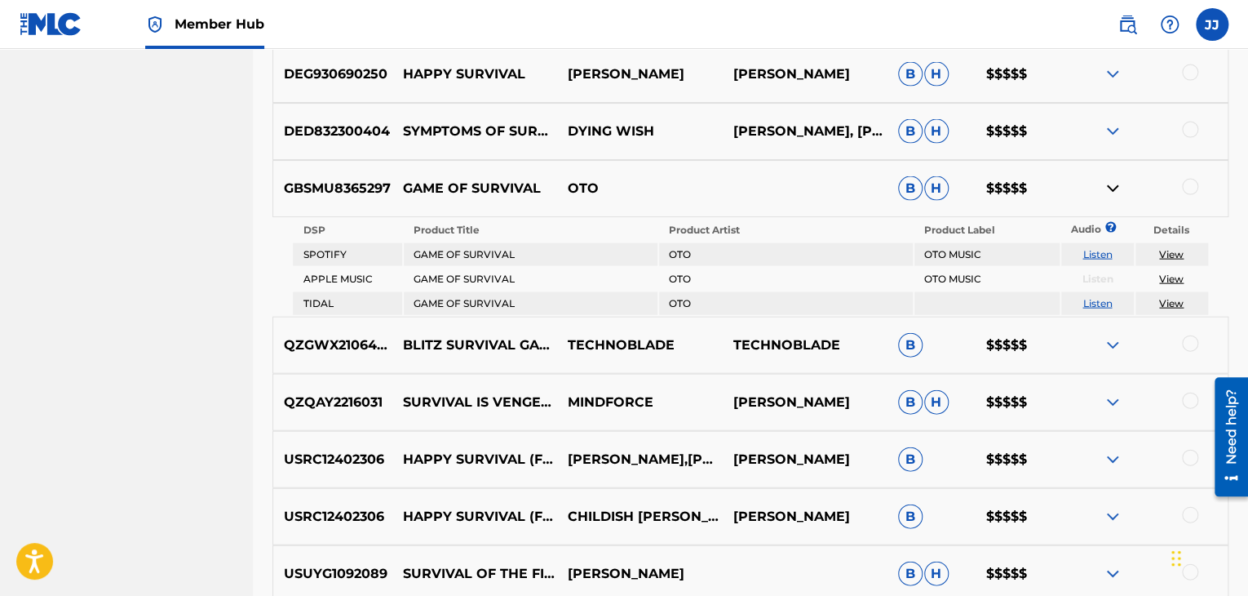
scroll to position [1858, 0]
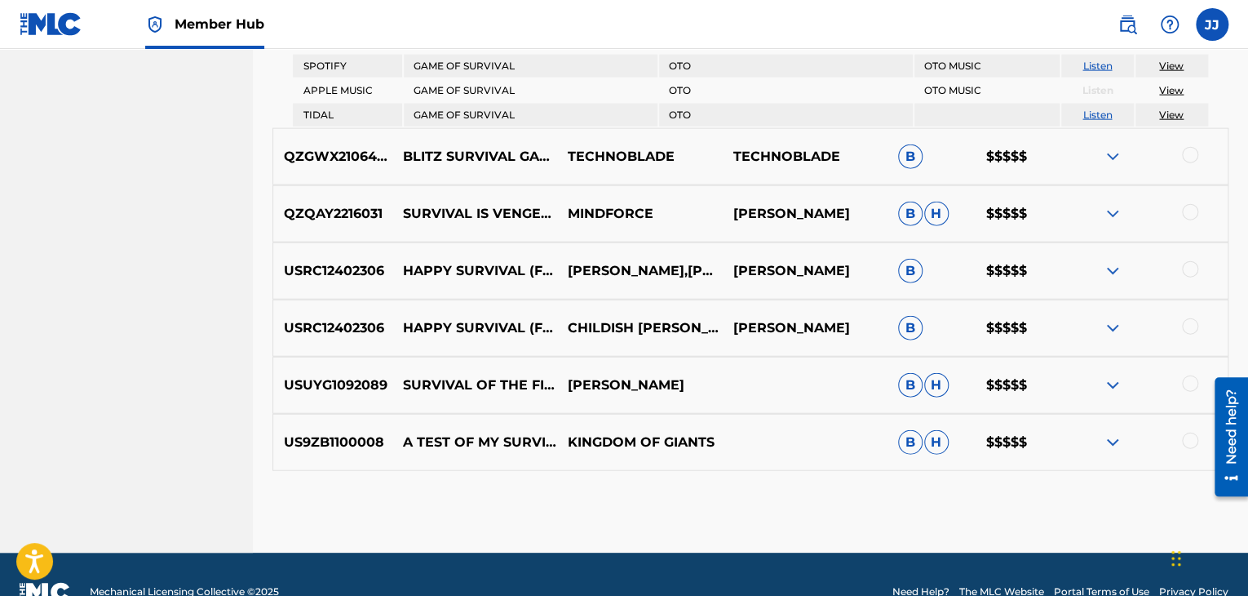
click at [1112, 378] on img at bounding box center [1113, 385] width 20 height 20
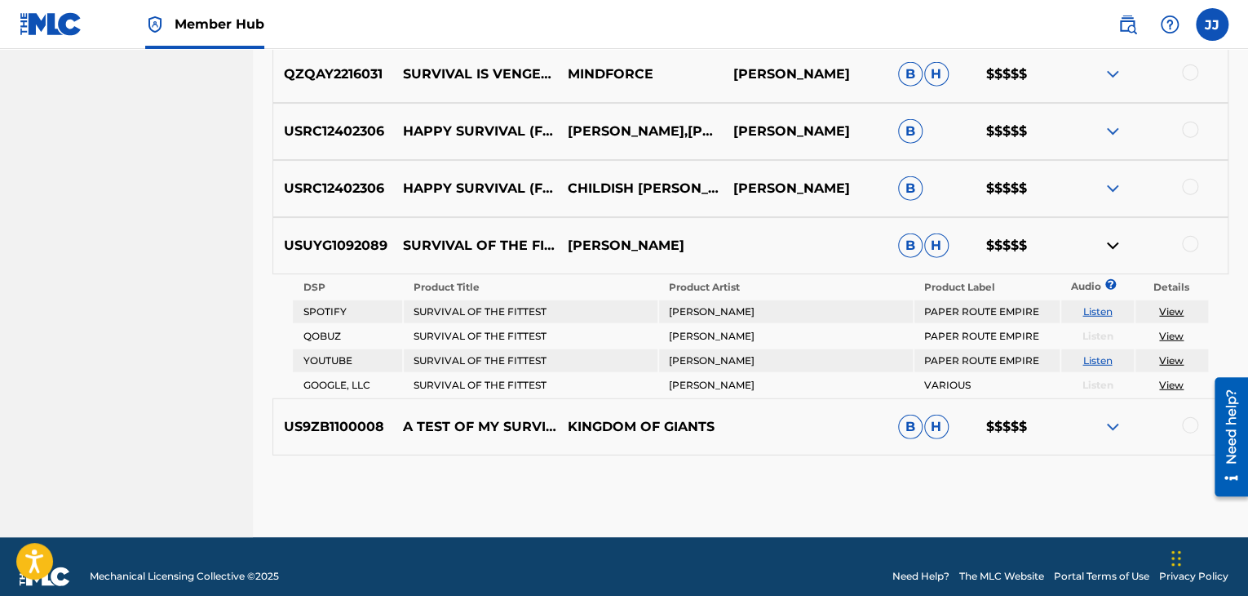
scroll to position [2006, 0]
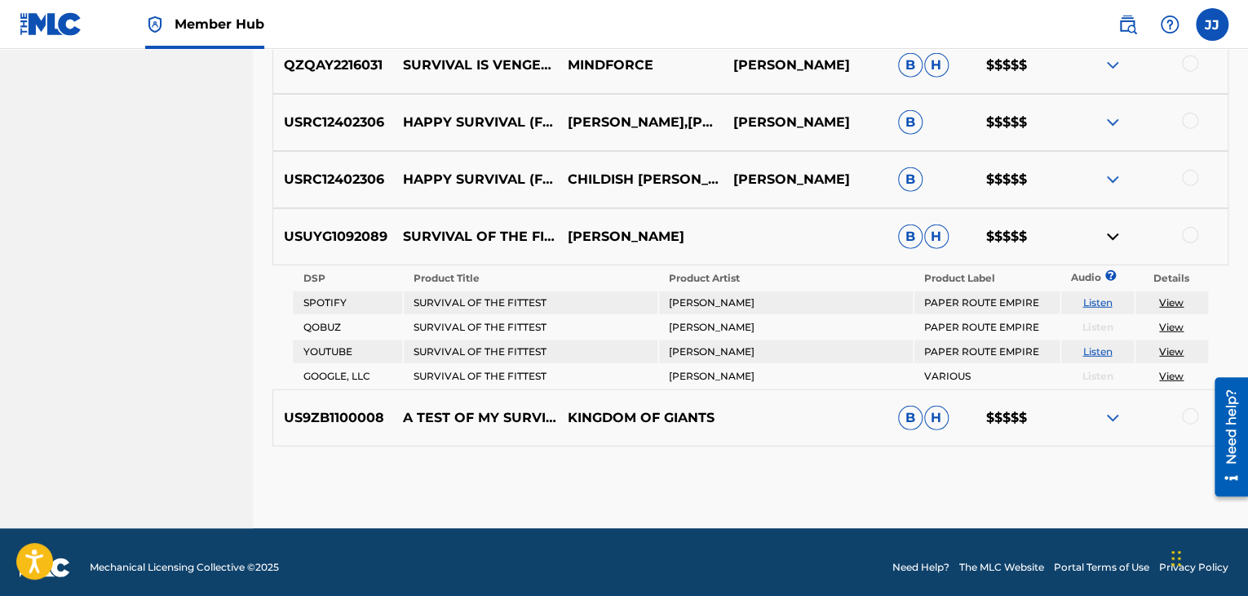
click at [1113, 408] on img at bounding box center [1113, 418] width 20 height 20
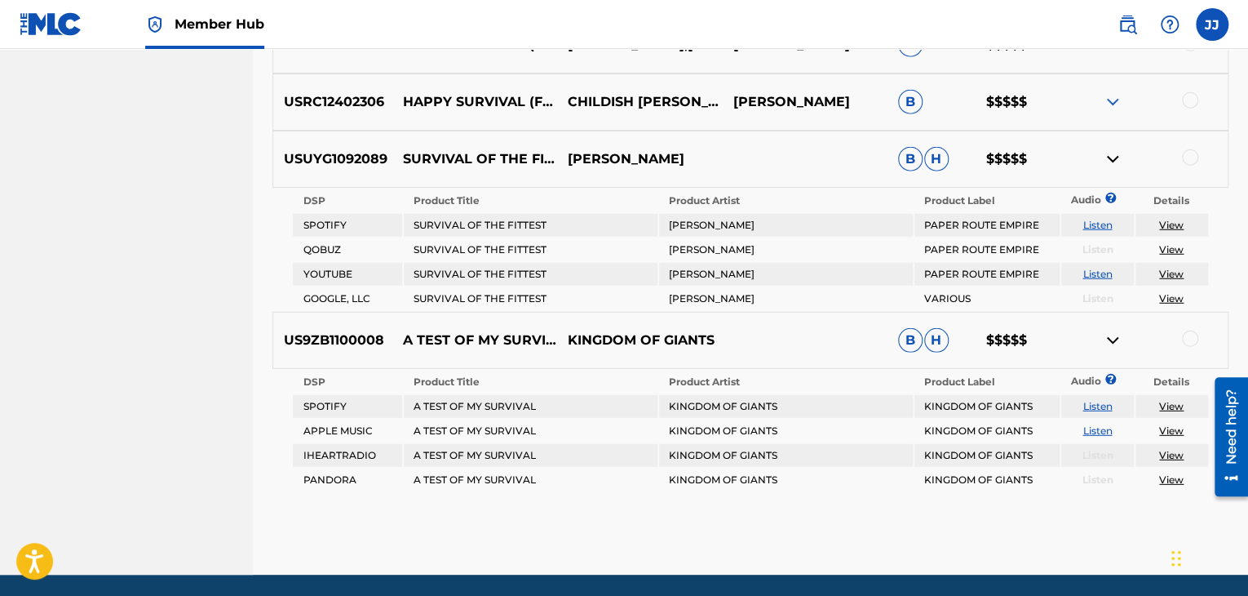
scroll to position [2128, 0]
